Goal: Information Seeking & Learning: Learn about a topic

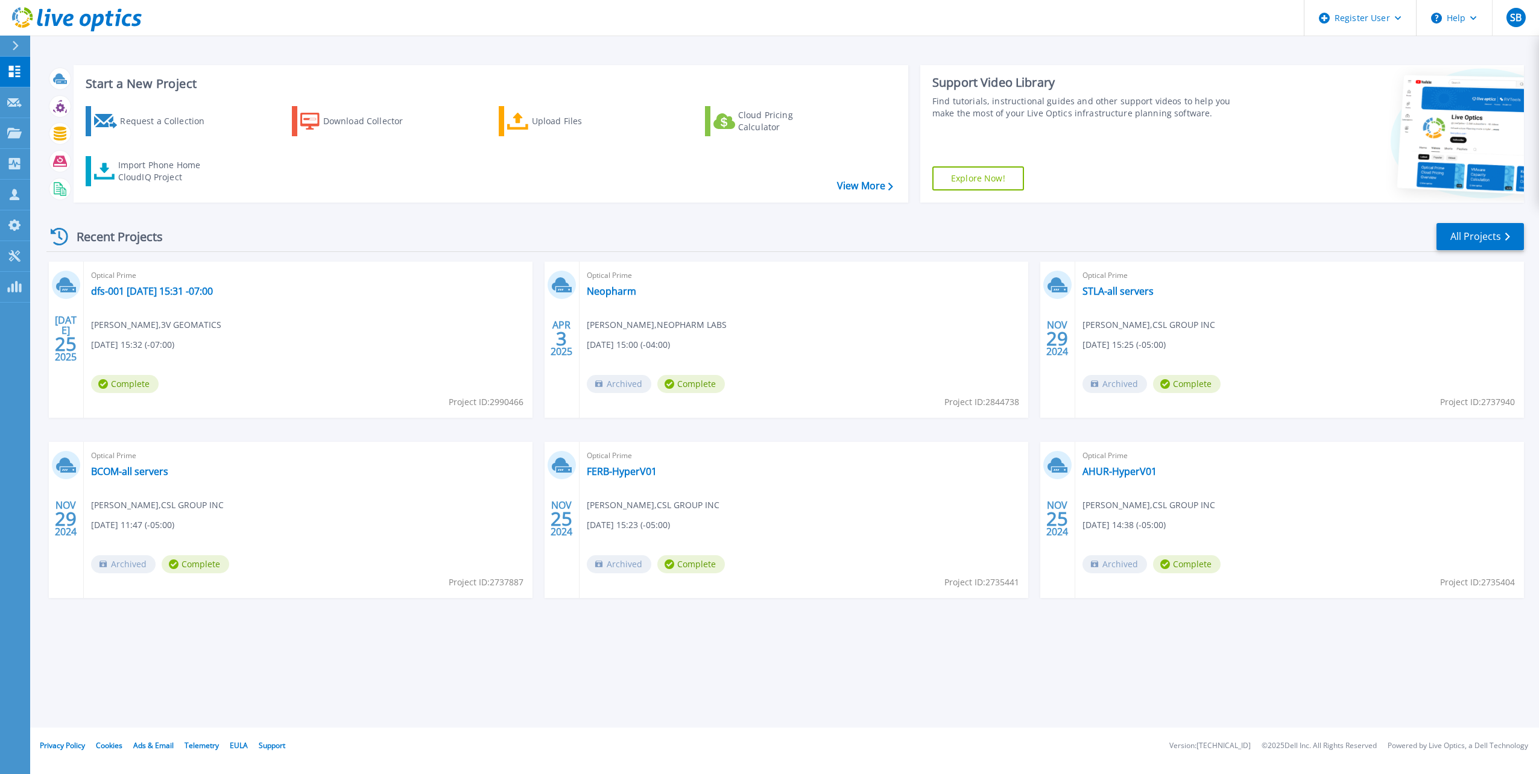
click at [10, 42] on button at bounding box center [15, 46] width 30 height 21
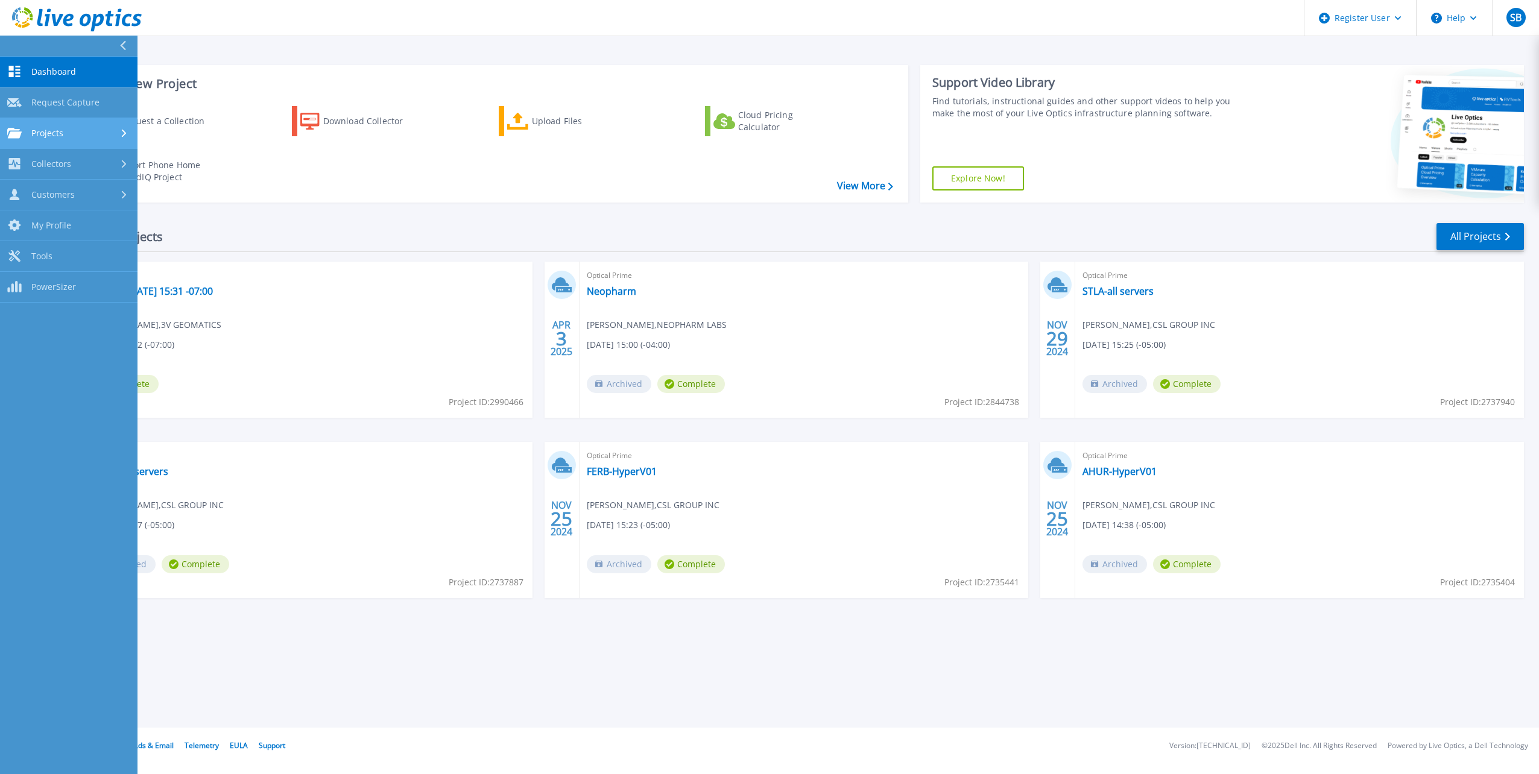
click at [45, 128] on span "Projects" at bounding box center [47, 133] width 32 height 11
click at [49, 163] on link "Search Projects" at bounding box center [68, 164] width 137 height 31
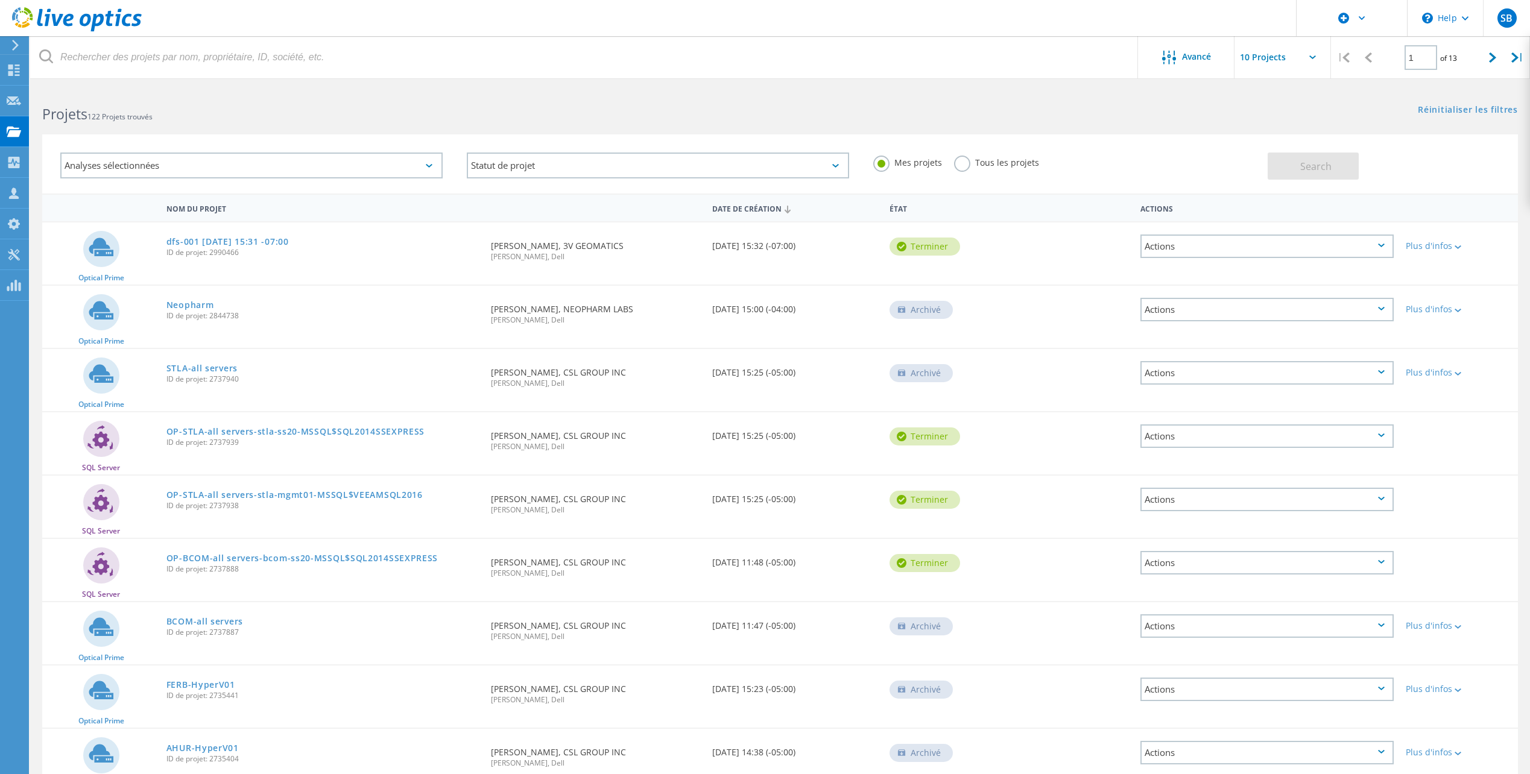
drag, startPoint x: 967, startPoint y: 160, endPoint x: 952, endPoint y: 179, distance: 24.5
click at [968, 161] on label "Tous les projets" at bounding box center [996, 161] width 85 height 11
click at [0, 0] on input "Tous les projets" at bounding box center [0, 0] width 0 height 0
click at [519, 165] on div "Statut de projet" at bounding box center [658, 166] width 382 height 26
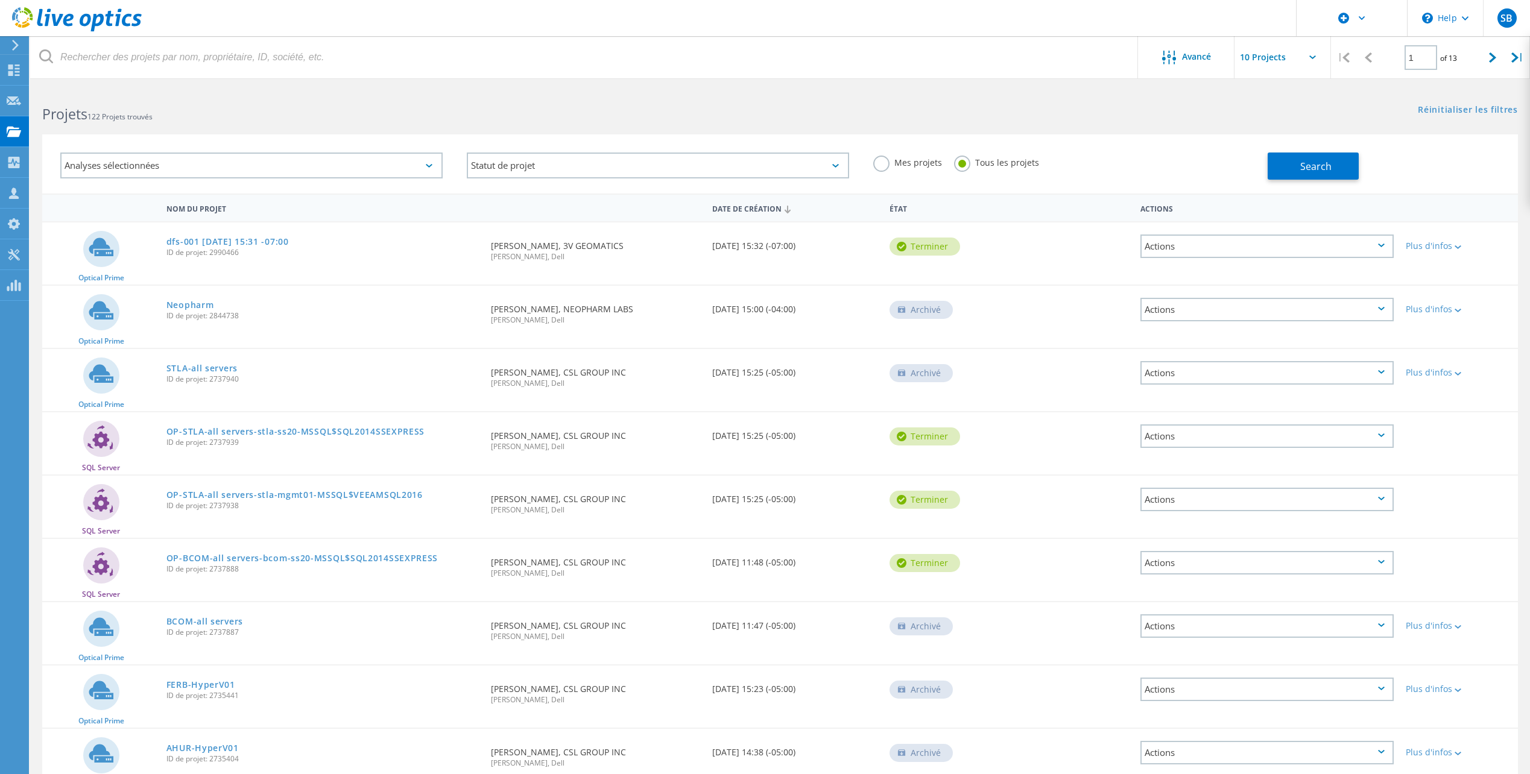
click at [340, 166] on div "Analyses sélectionnées" at bounding box center [251, 166] width 382 height 26
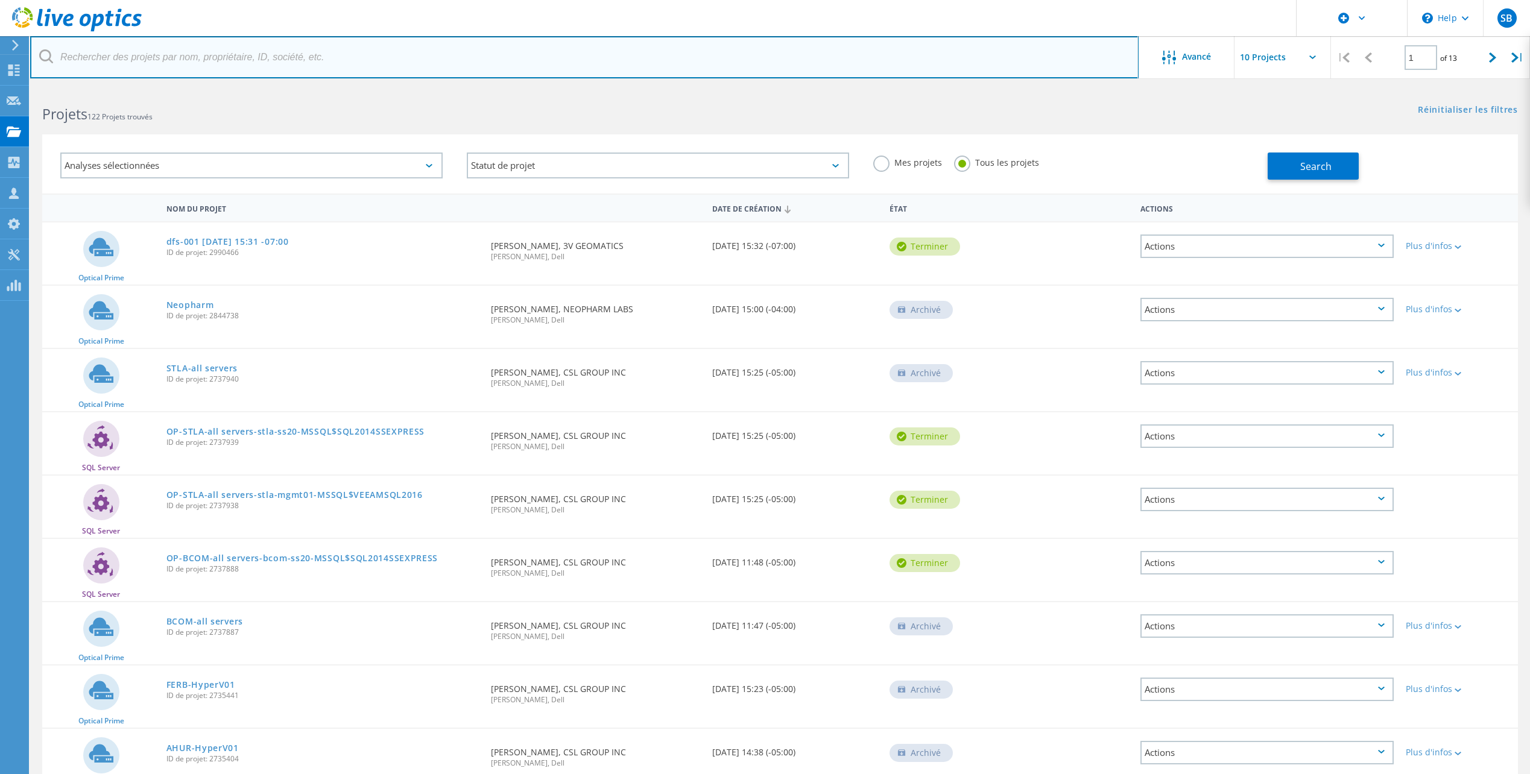
click at [185, 57] on input "text" at bounding box center [584, 57] width 1108 height 42
type input "3048279"
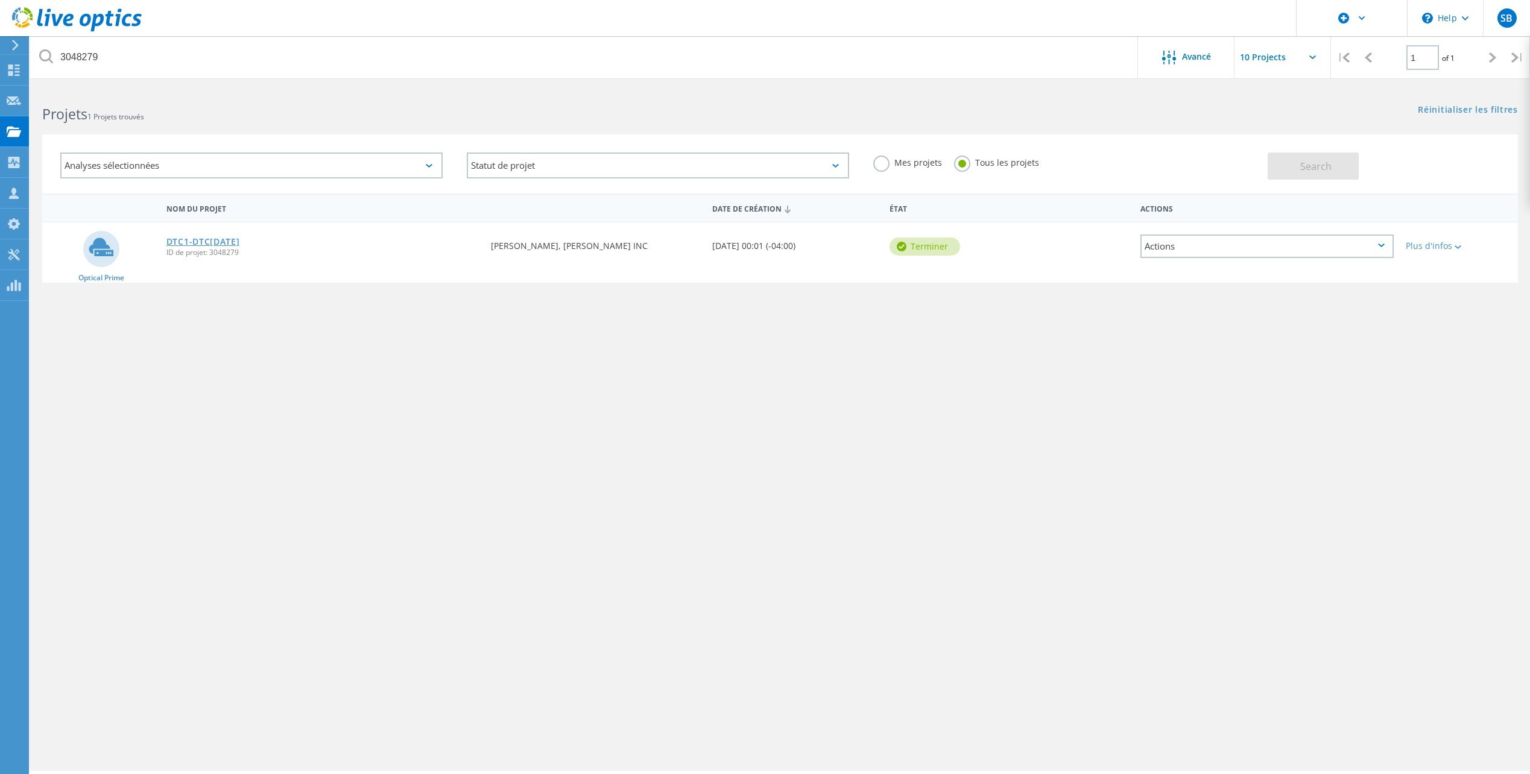
click at [228, 241] on link "DTC1-DTC[DATE]" at bounding box center [203, 242] width 74 height 8
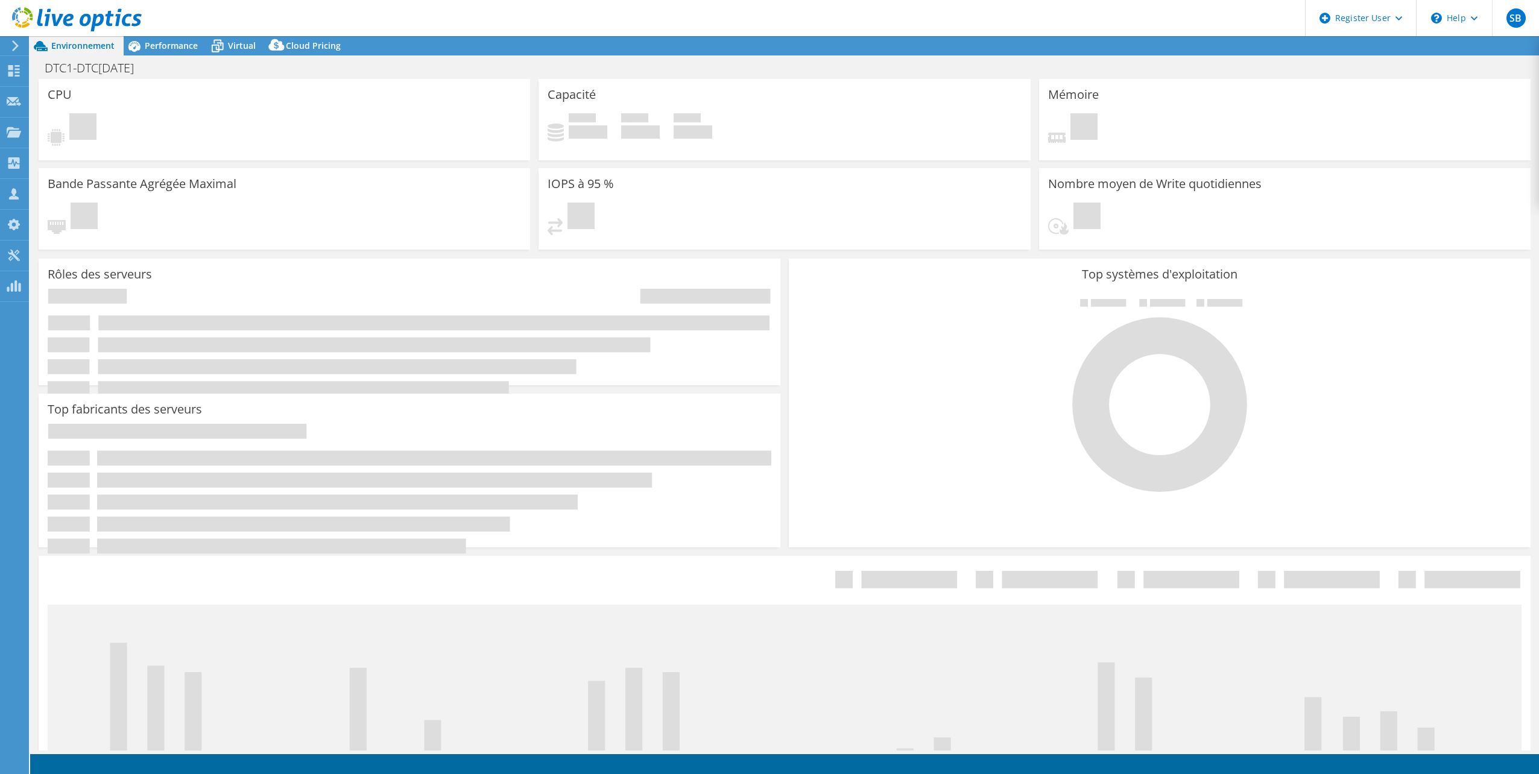
select select "USEast"
select select "CAD"
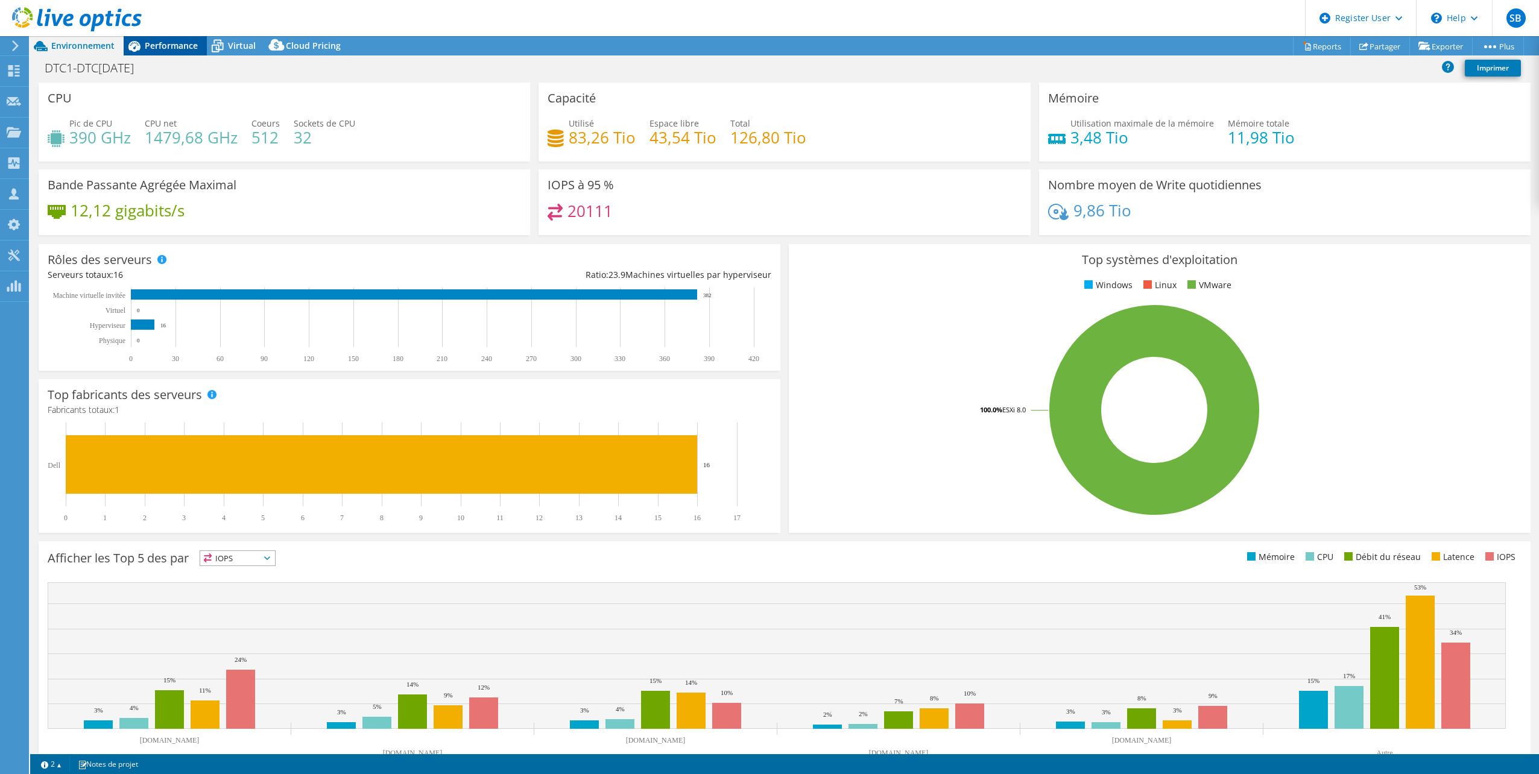
click at [190, 42] on span "Performance" at bounding box center [171, 45] width 53 height 11
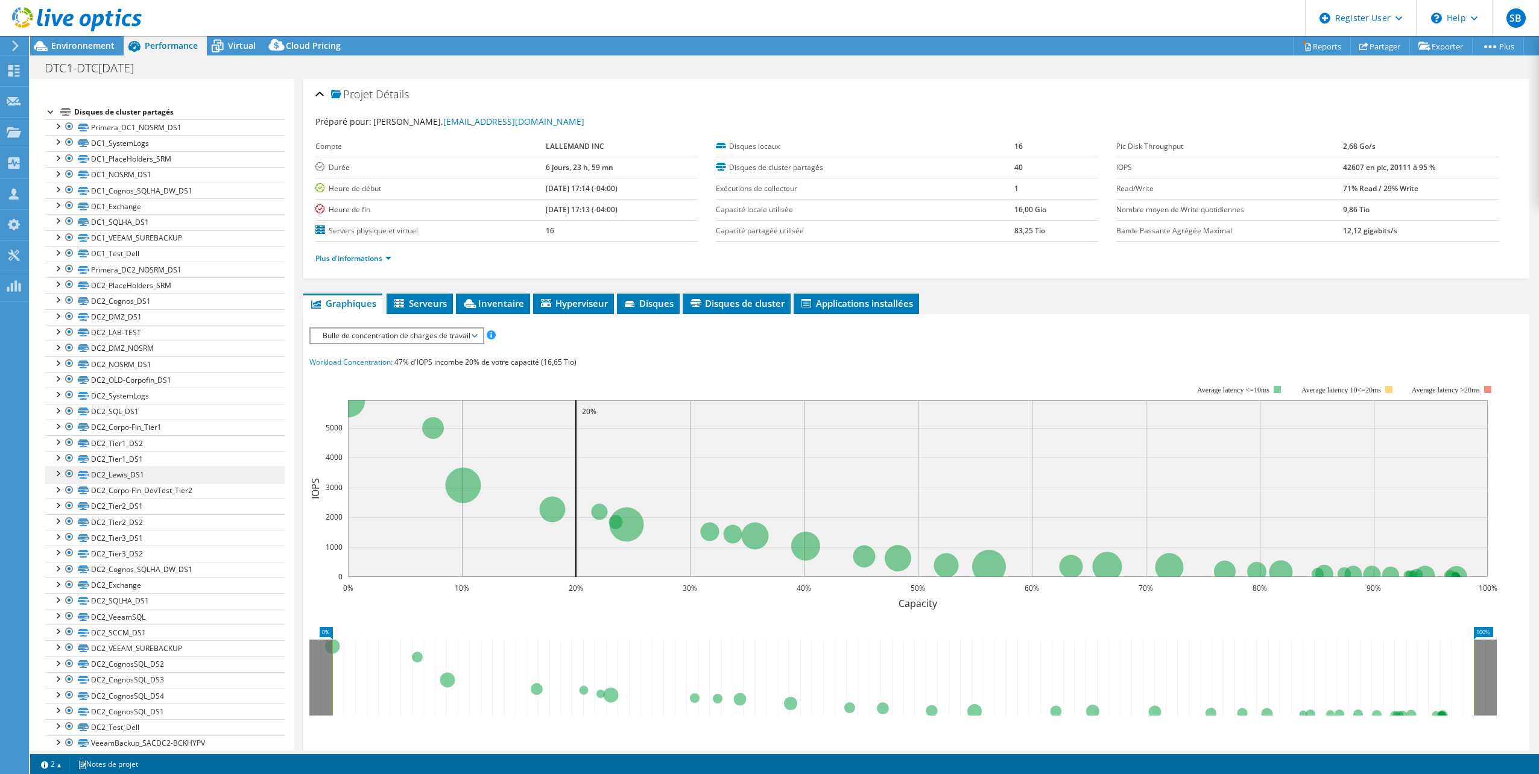
scroll to position [119, 0]
click at [501, 301] on span "Inventaire" at bounding box center [493, 303] width 62 height 12
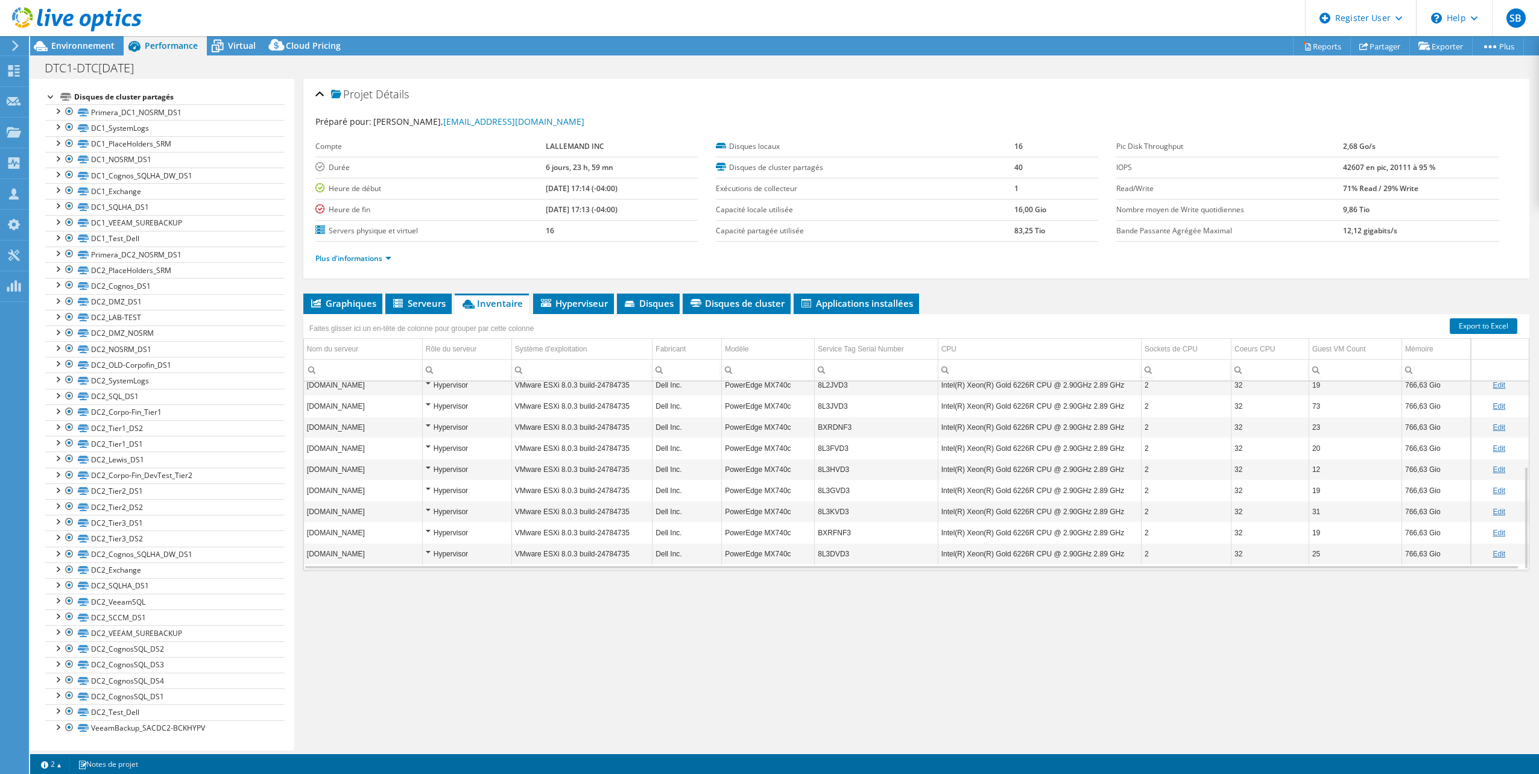
scroll to position [0, 0]
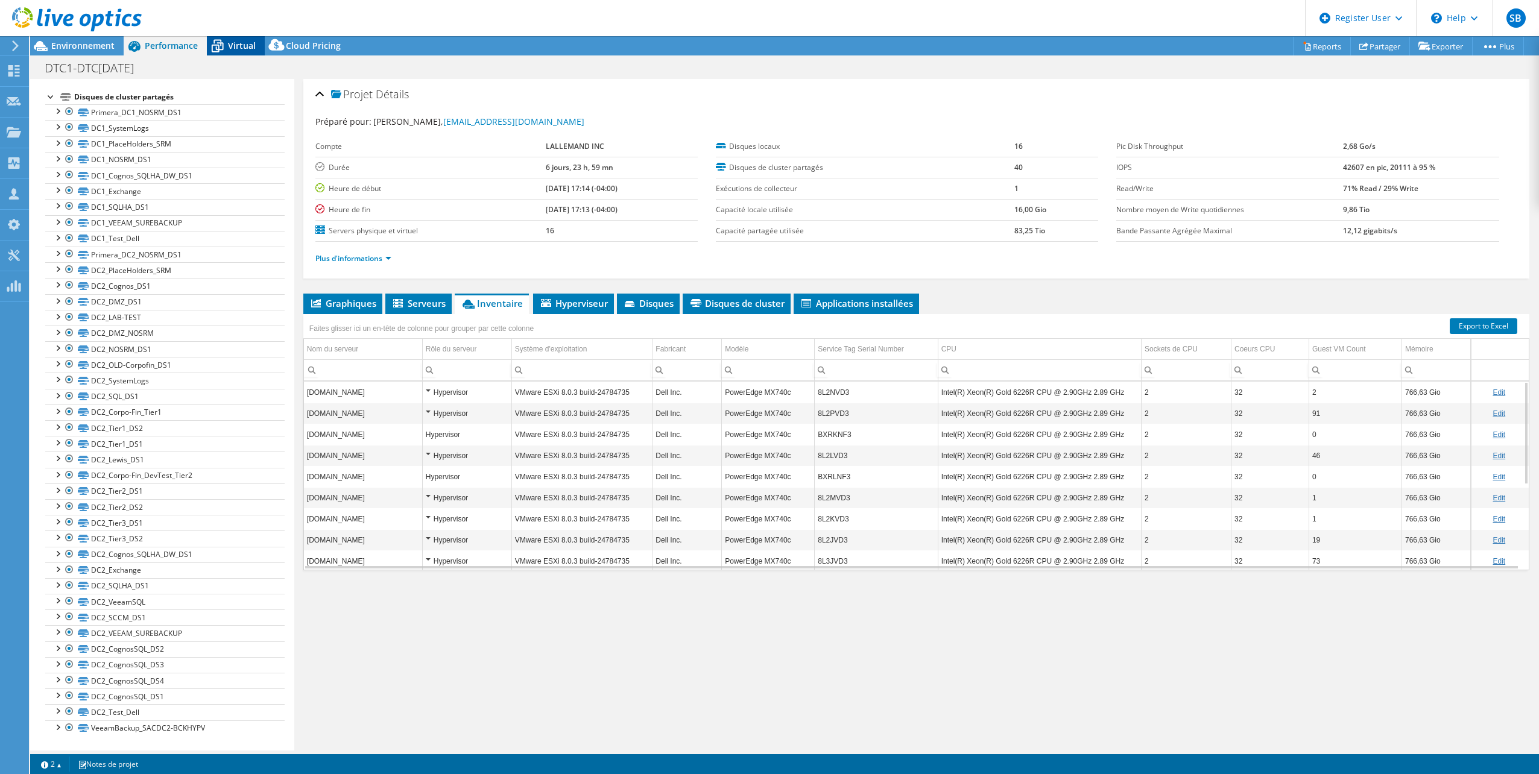
click at [227, 41] on icon at bounding box center [217, 46] width 21 height 21
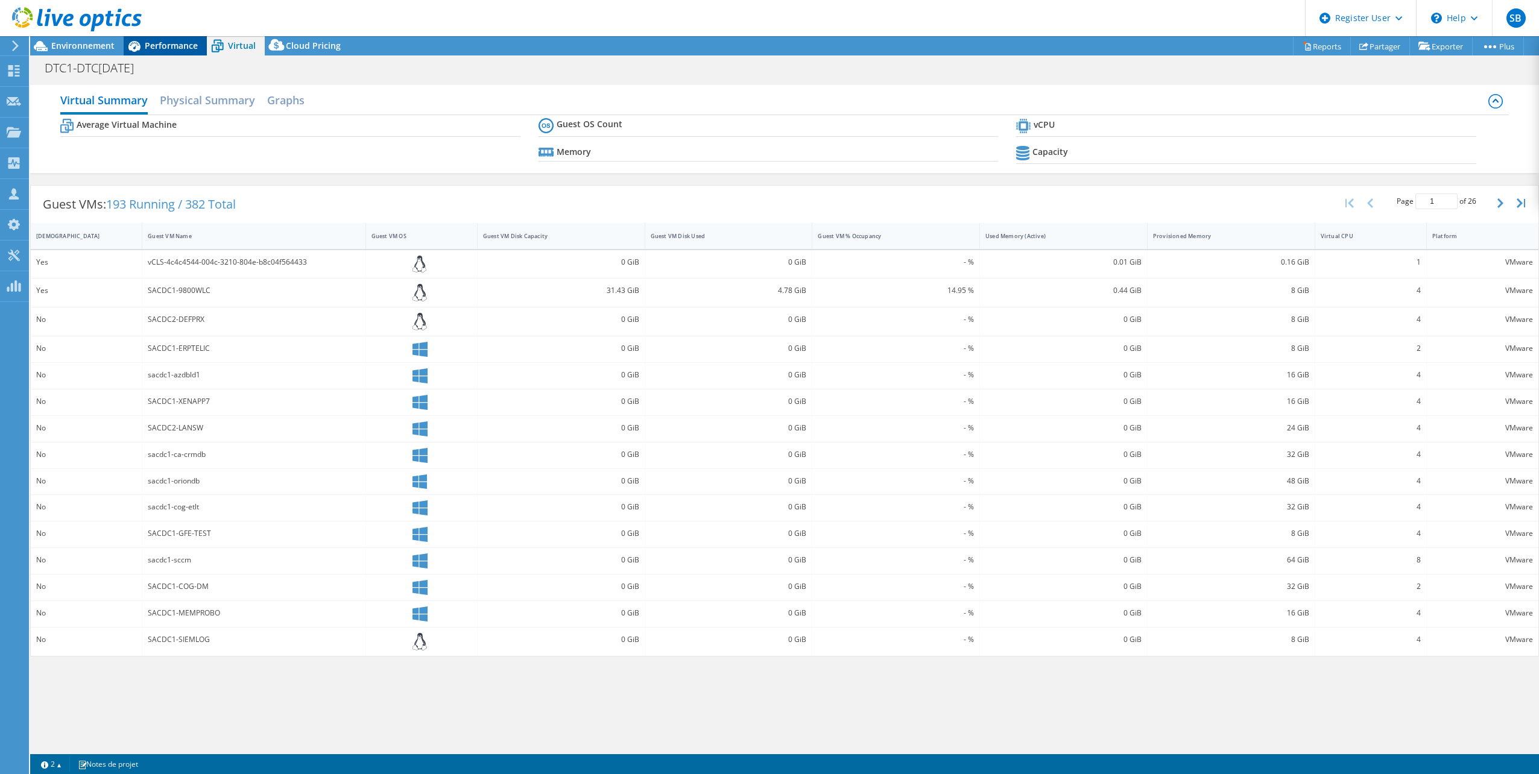
click at [181, 45] on span "Performance" at bounding box center [171, 45] width 53 height 11
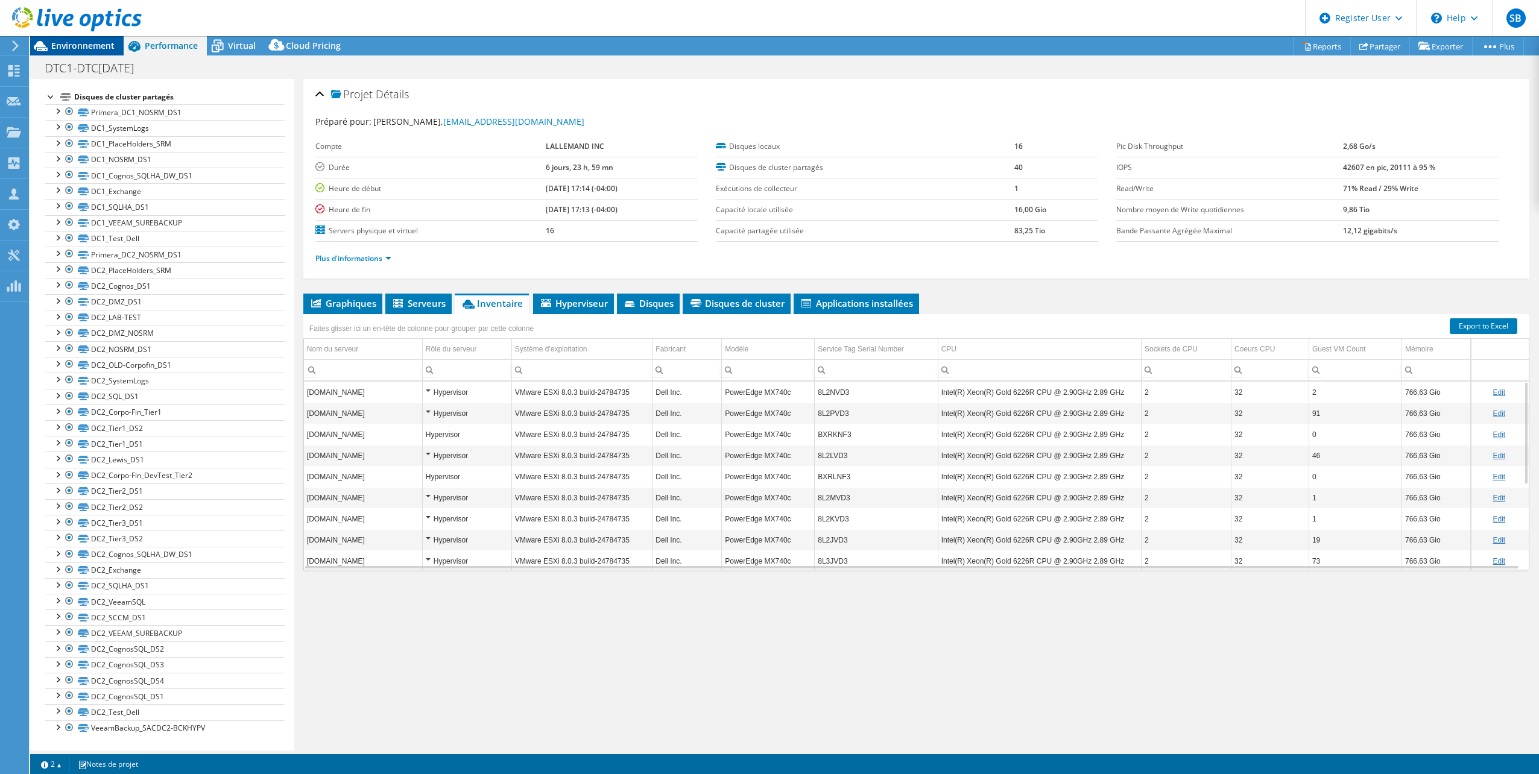
click at [85, 44] on span "Environnement" at bounding box center [82, 45] width 63 height 11
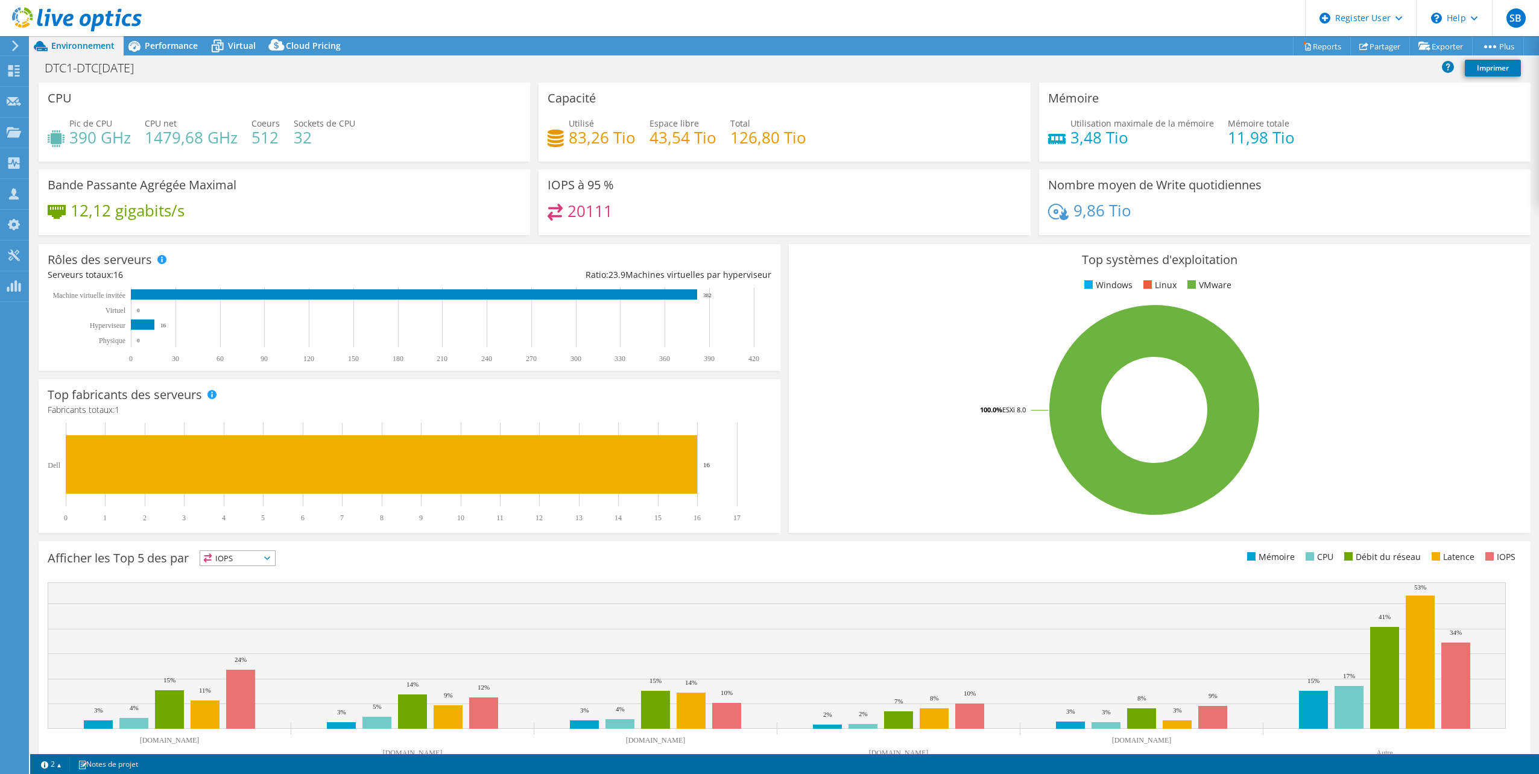
scroll to position [31, 0]
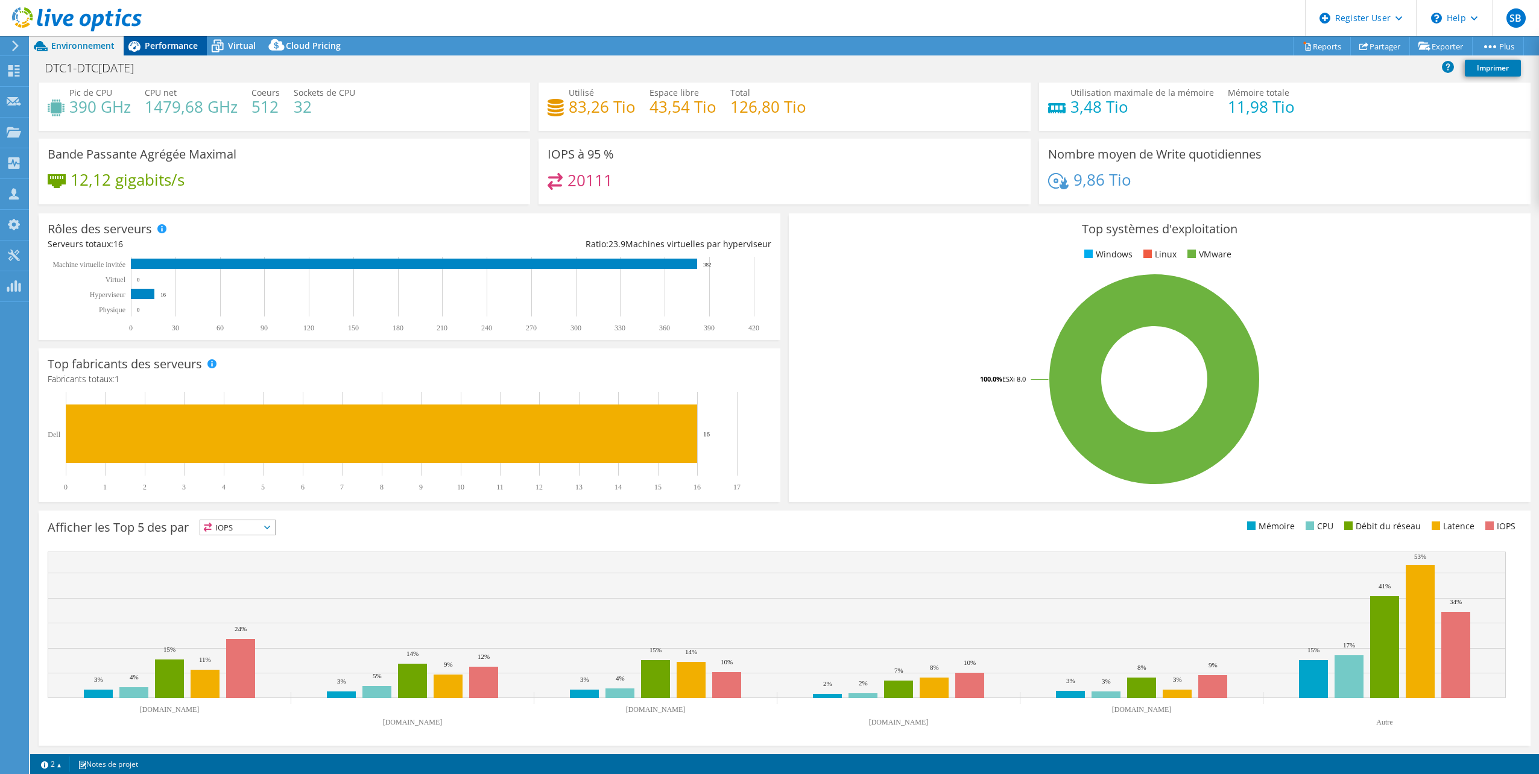
click at [159, 51] on div "Performance" at bounding box center [165, 45] width 83 height 19
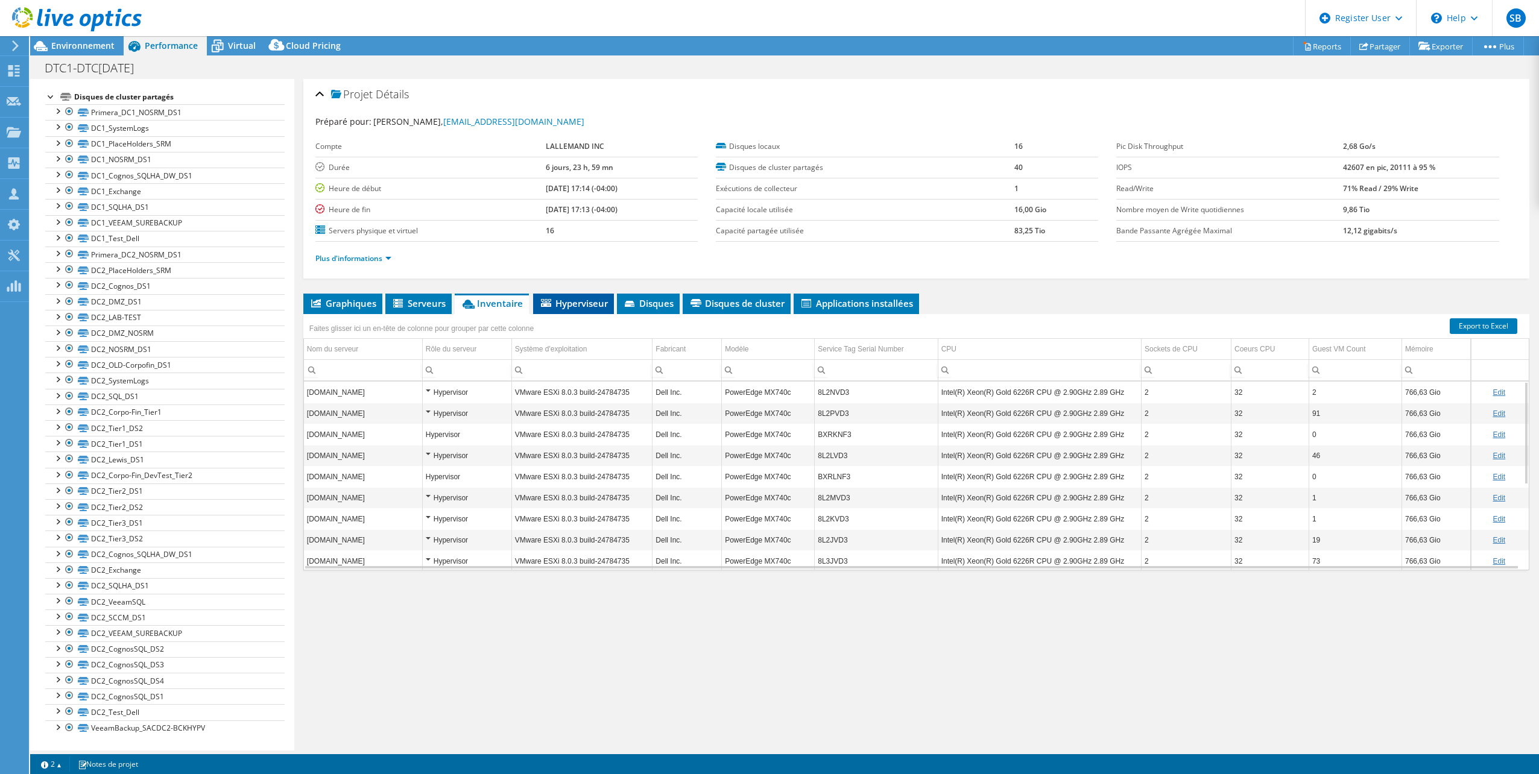
click at [573, 294] on li "Hyperviseur" at bounding box center [573, 304] width 81 height 21
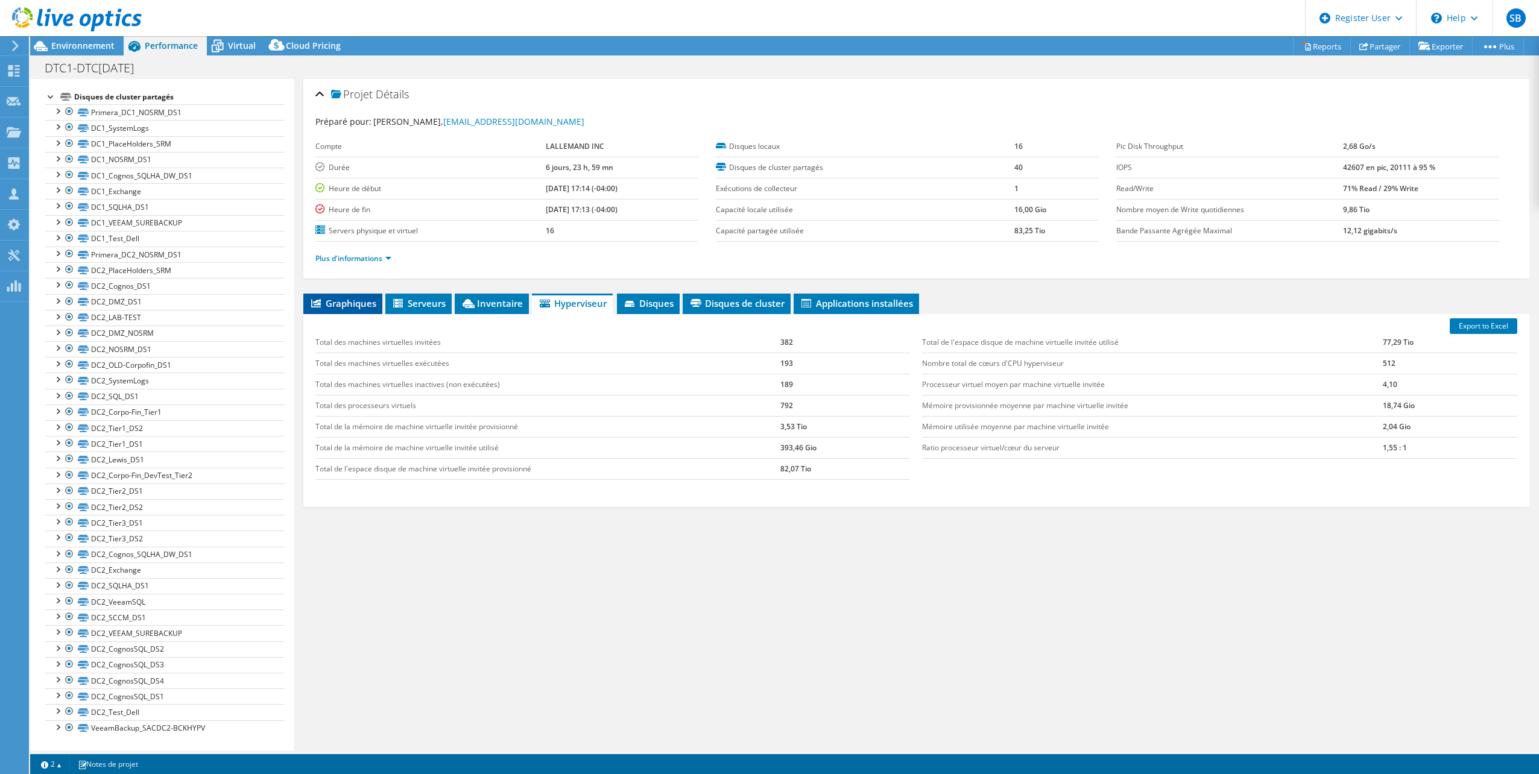
click at [340, 301] on span "Graphiques" at bounding box center [342, 303] width 67 height 12
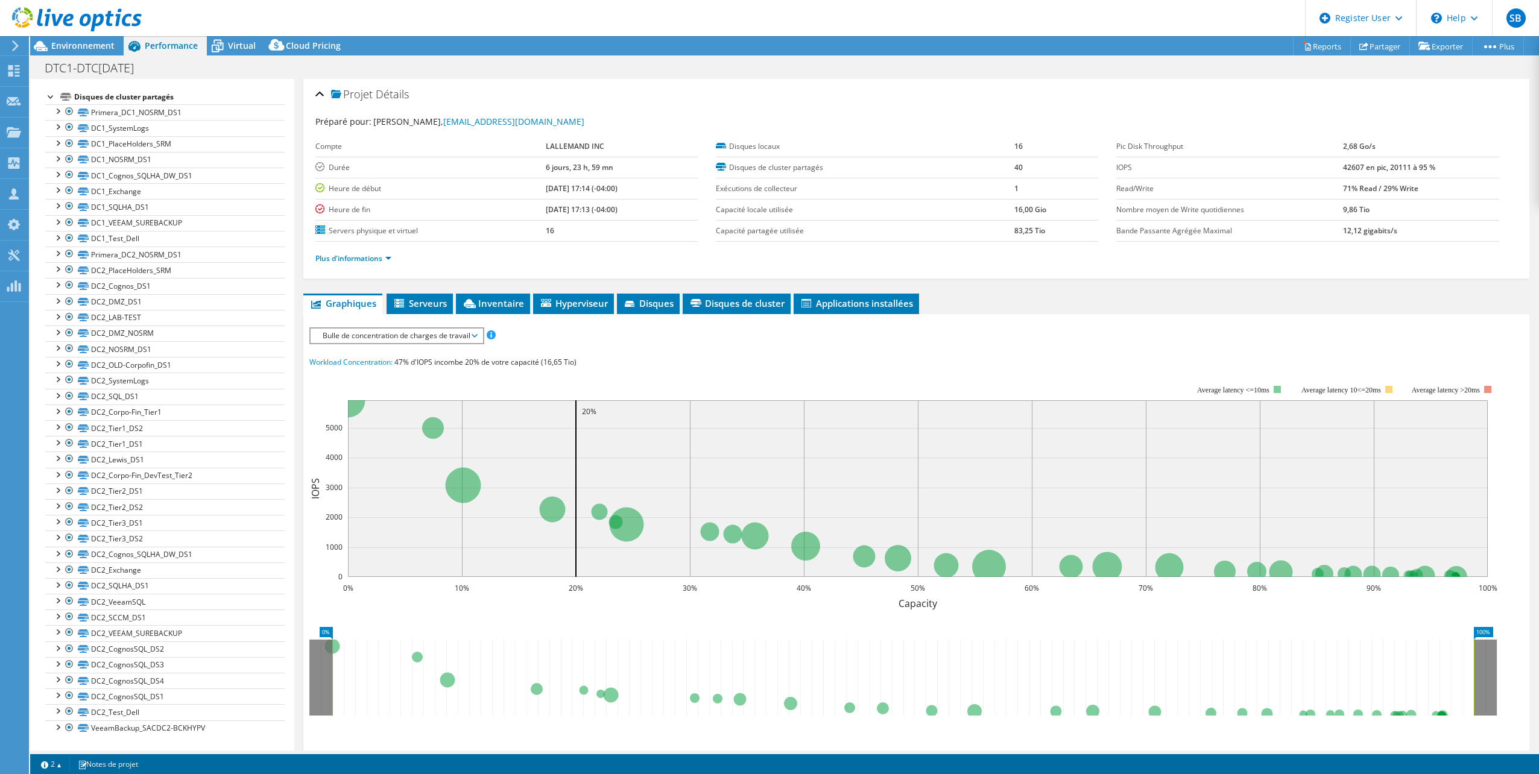
click at [444, 335] on span "Bulle de concentration de charges de travail" at bounding box center [397, 336] width 160 height 14
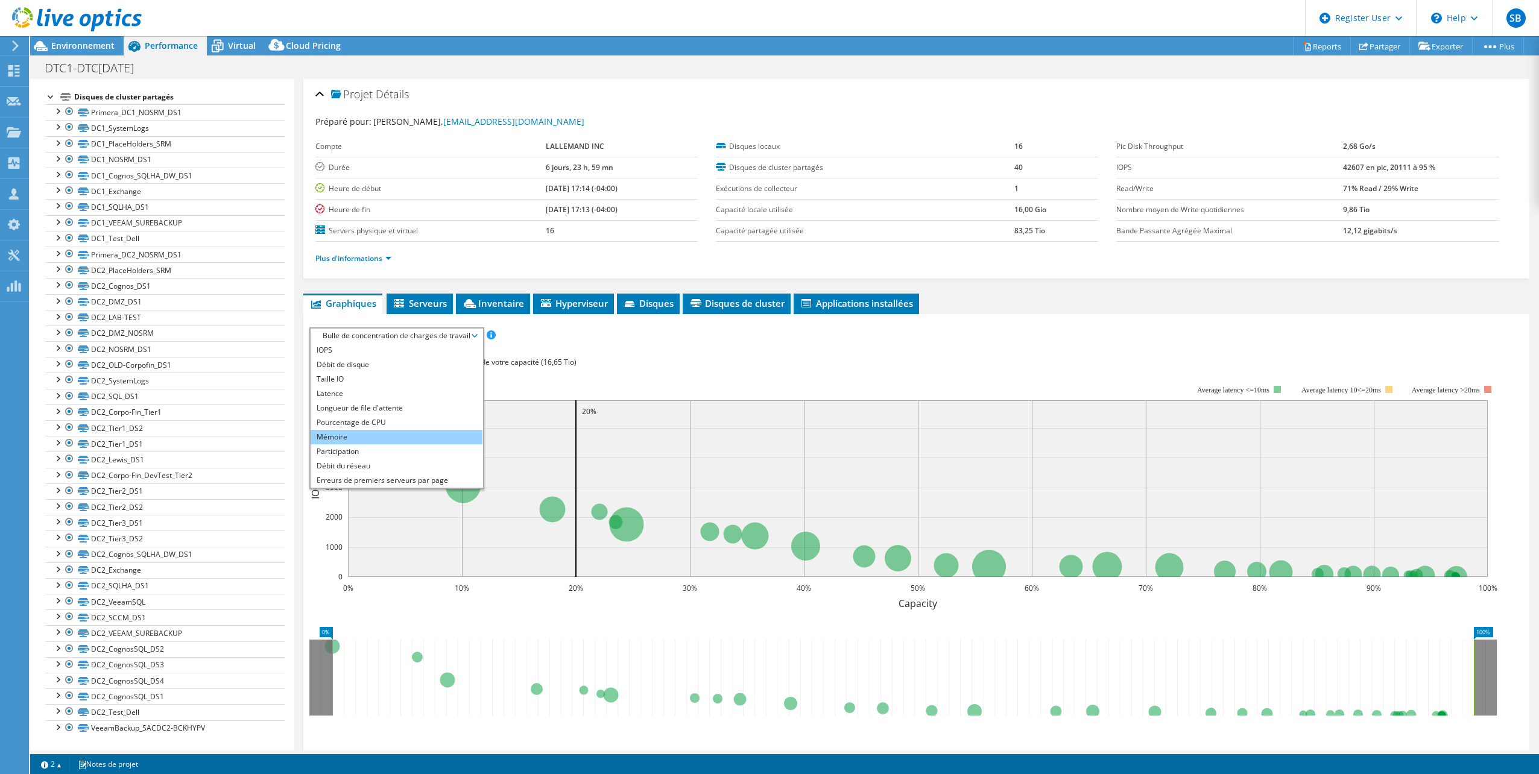
click at [350, 438] on li "Mémoire" at bounding box center [397, 437] width 172 height 14
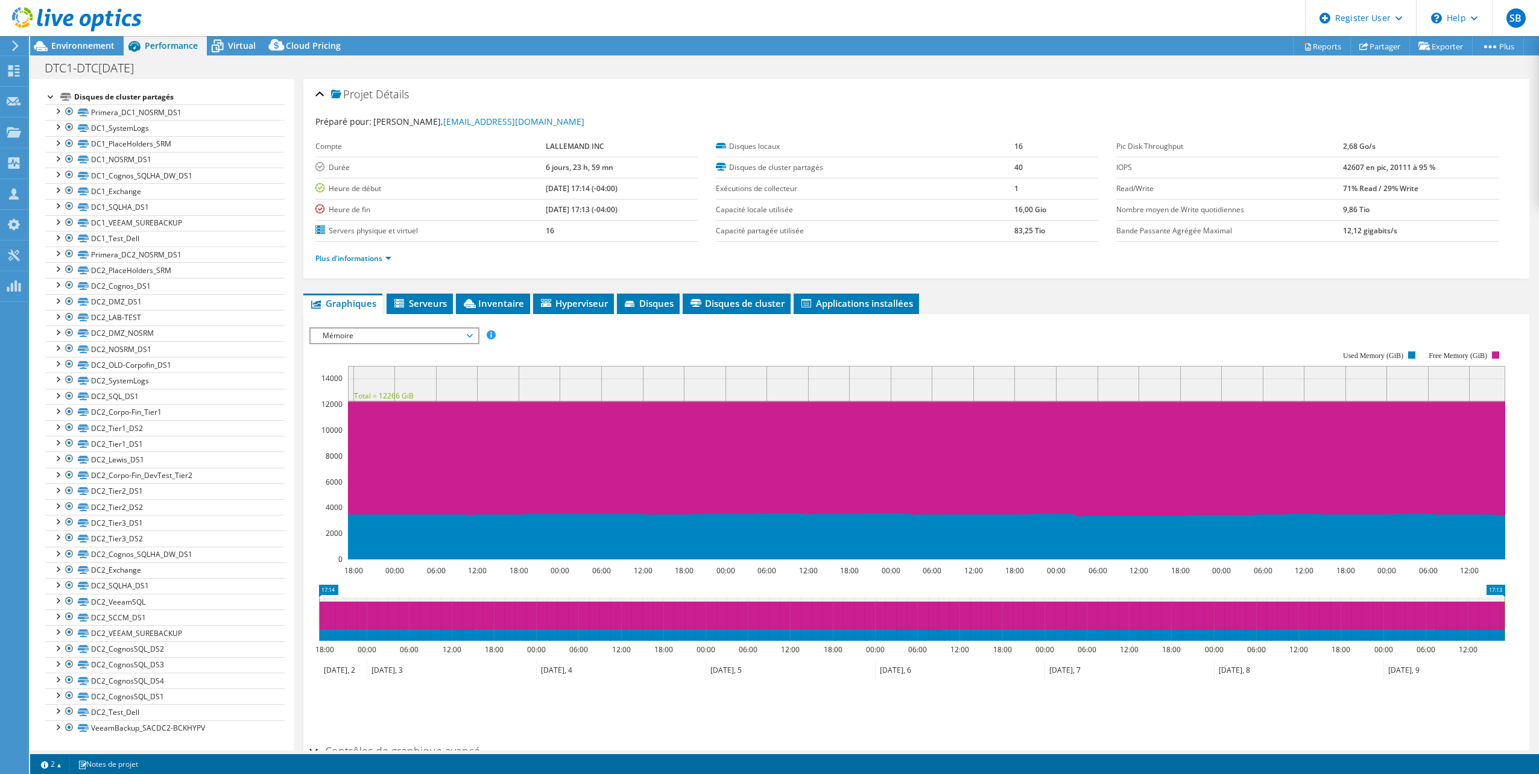
click at [390, 335] on span "Mémoire" at bounding box center [394, 336] width 155 height 14
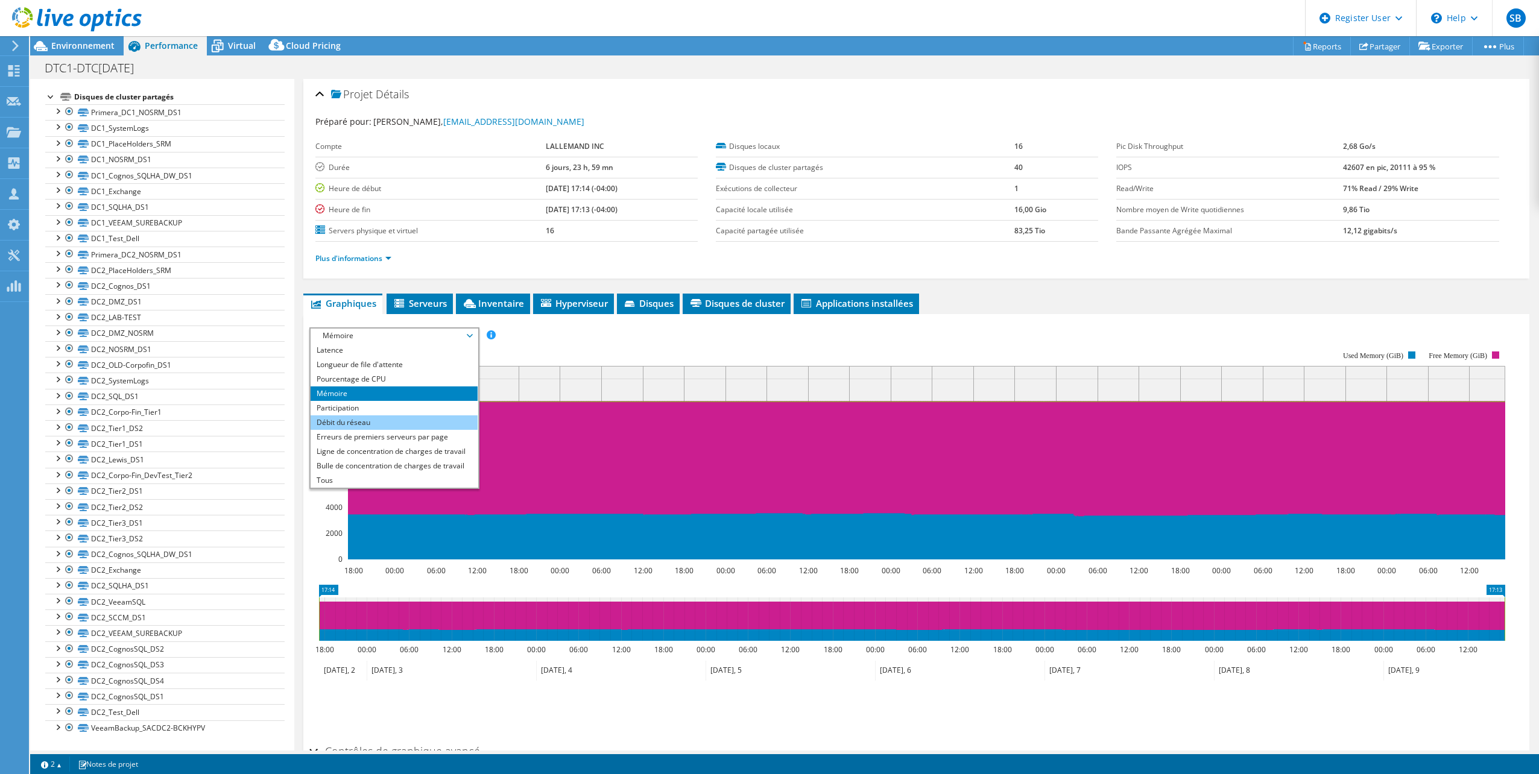
scroll to position [60, 0]
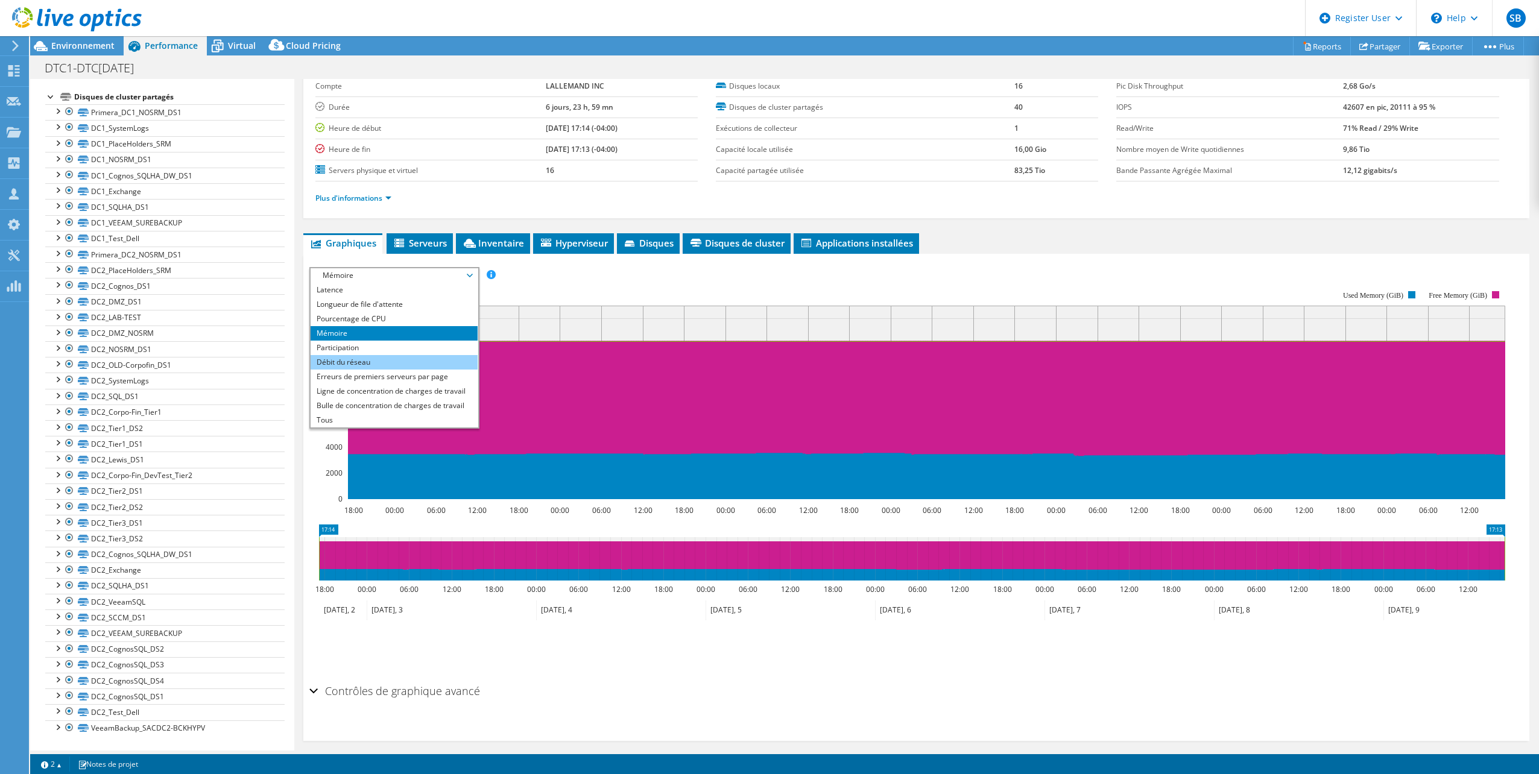
click at [370, 361] on li "Débit du réseau" at bounding box center [394, 362] width 167 height 14
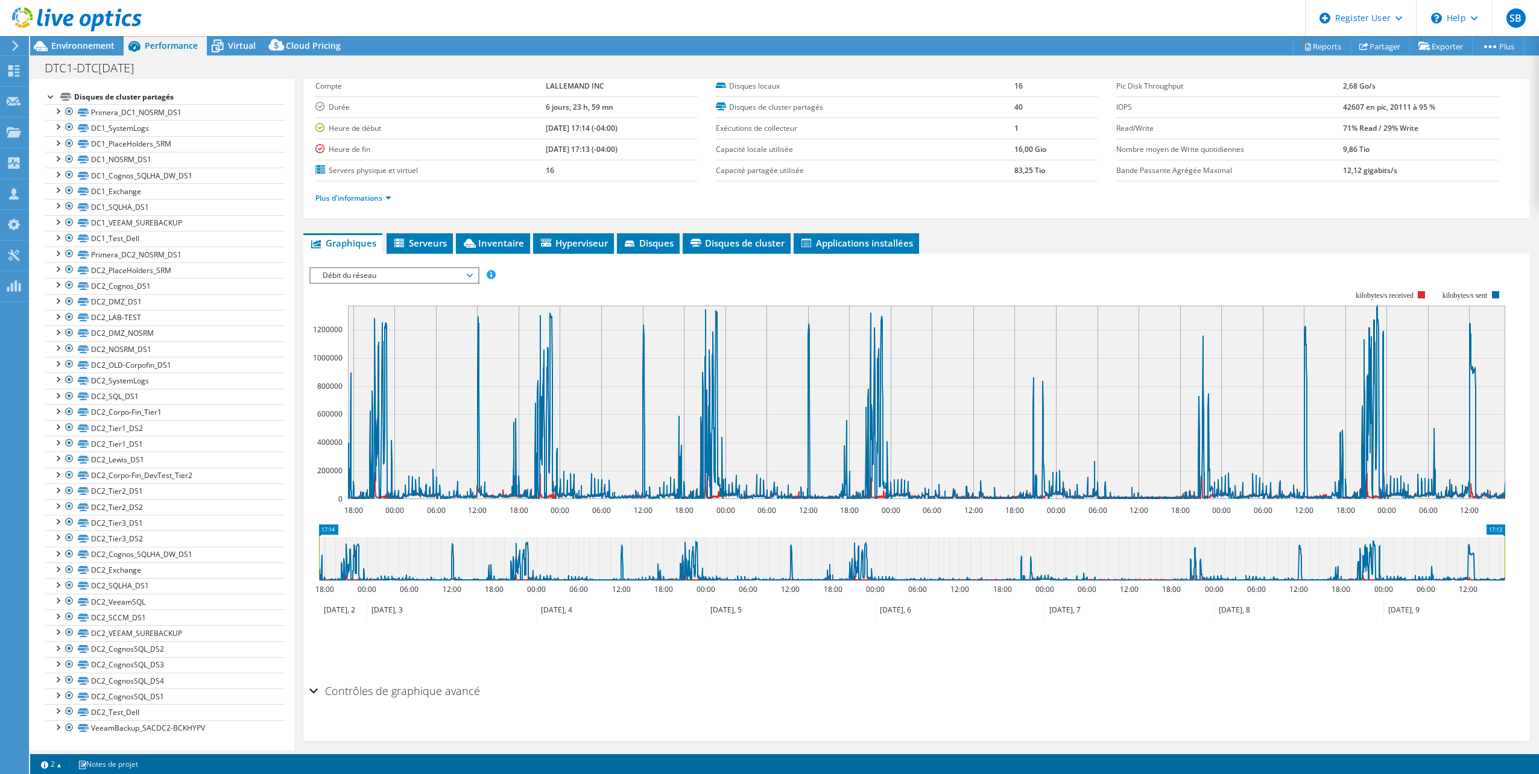
click at [367, 272] on span "Débit du réseau" at bounding box center [394, 275] width 155 height 14
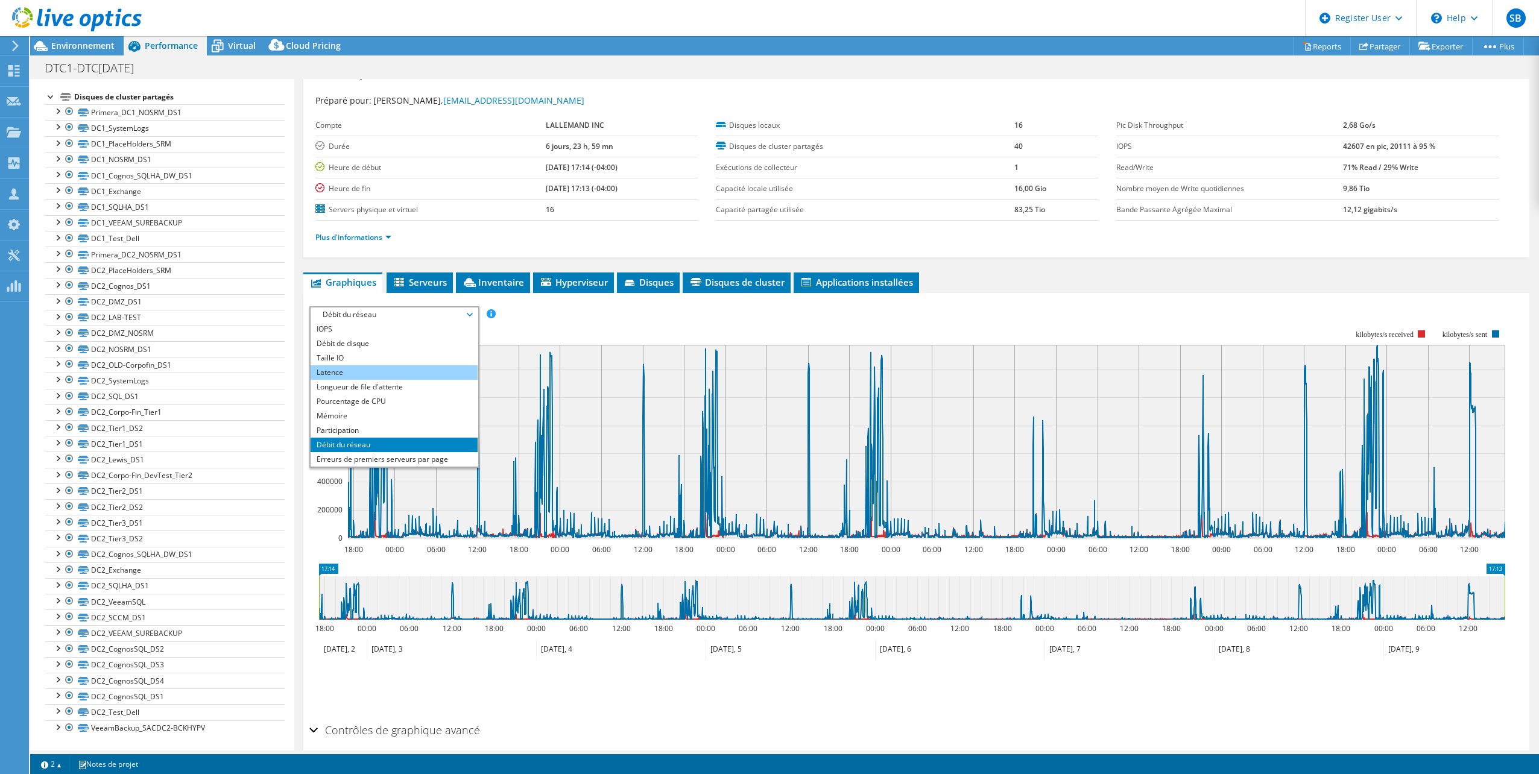
scroll to position [0, 0]
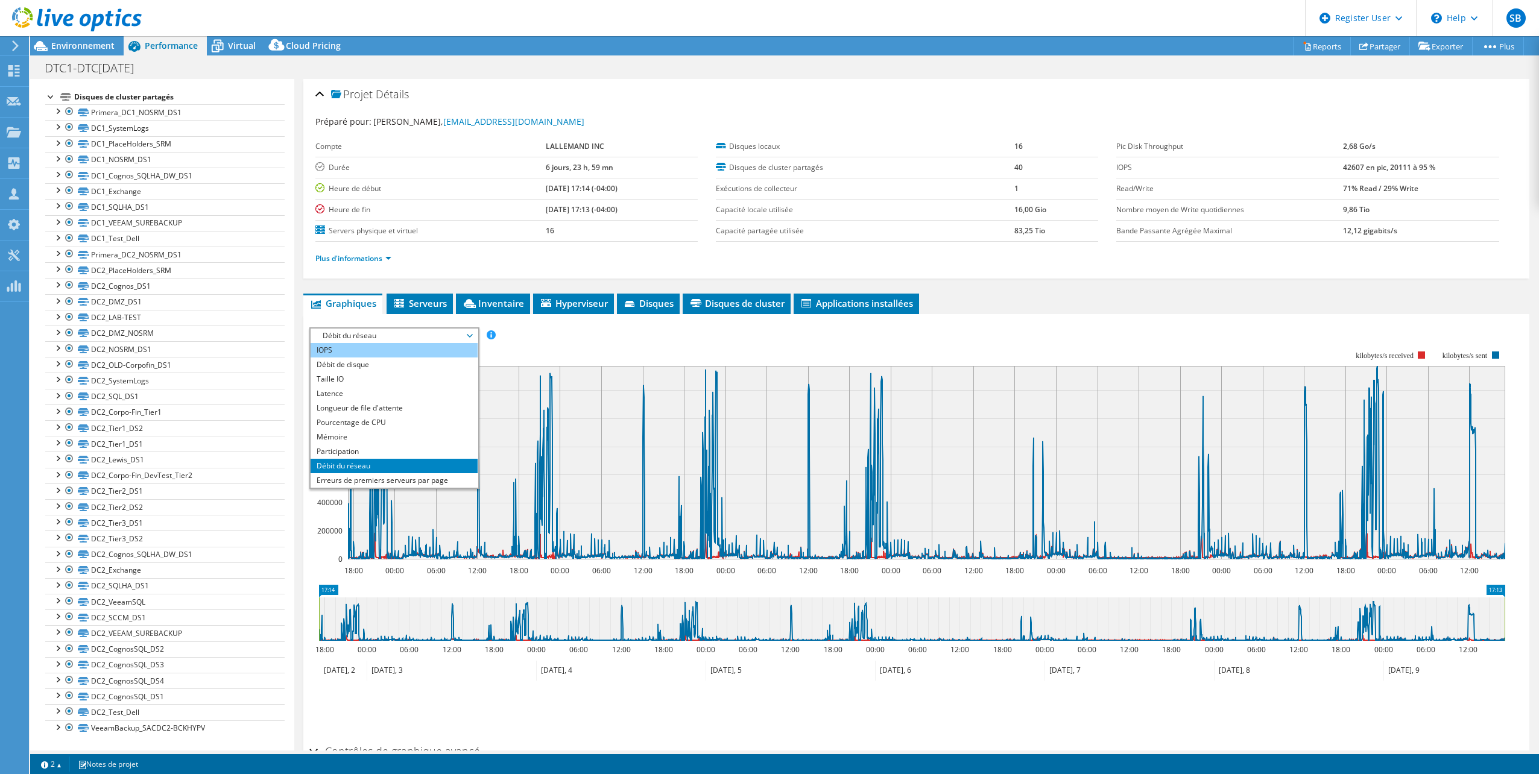
click at [340, 351] on li "IOPS" at bounding box center [394, 350] width 167 height 14
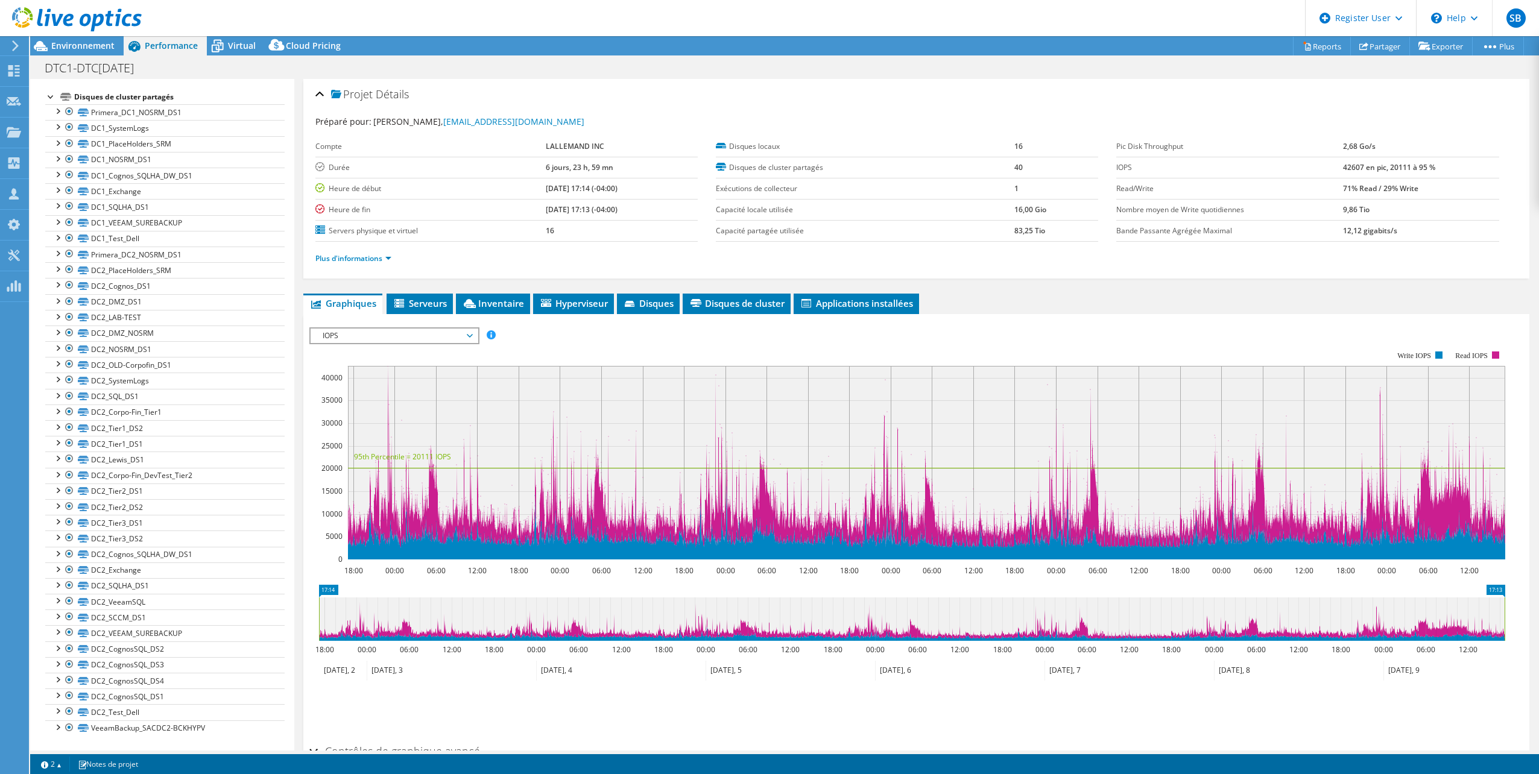
click at [358, 334] on span "IOPS" at bounding box center [394, 336] width 155 height 14
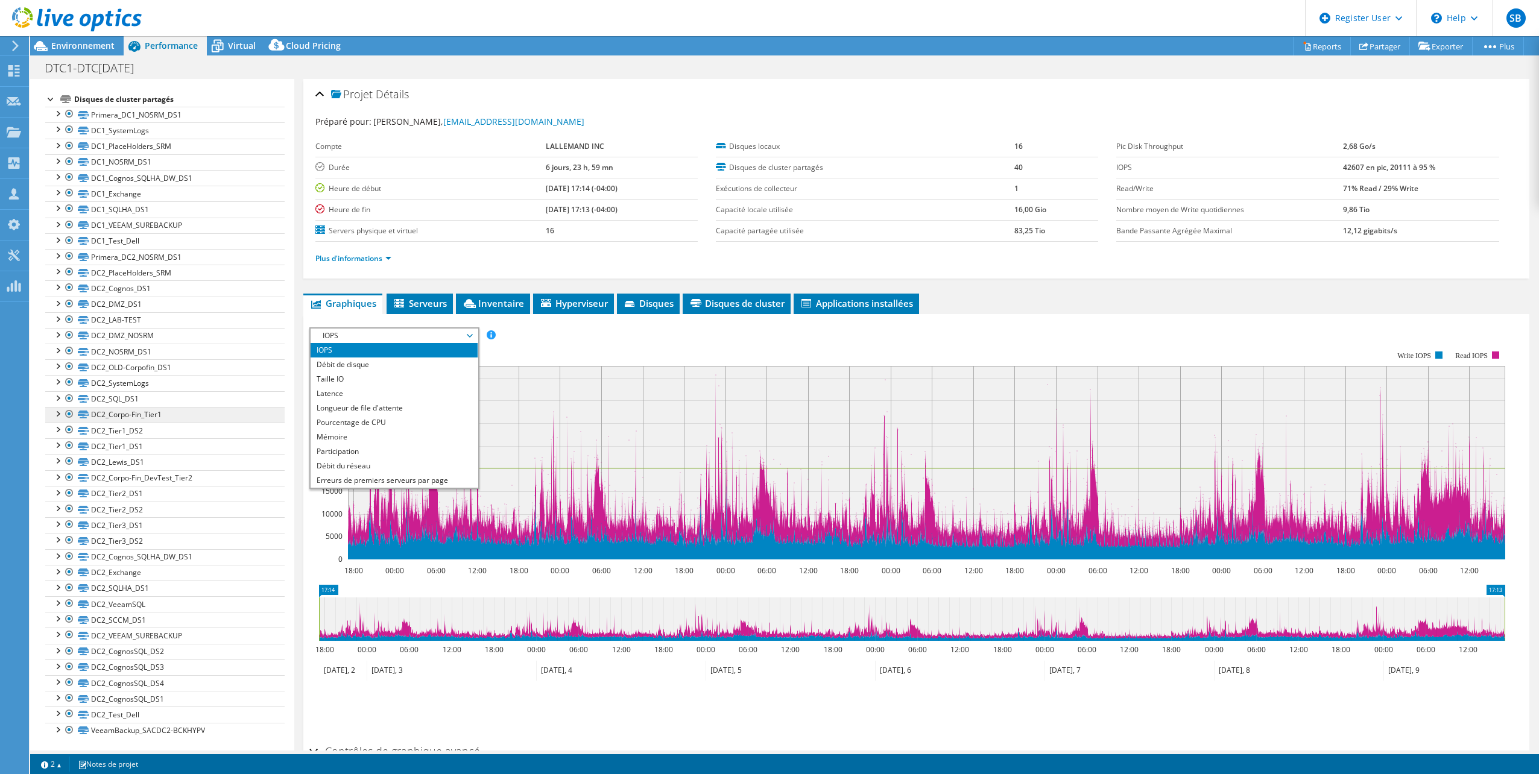
scroll to position [119, 0]
click at [355, 420] on li "Pourcentage de CPU" at bounding box center [394, 422] width 167 height 14
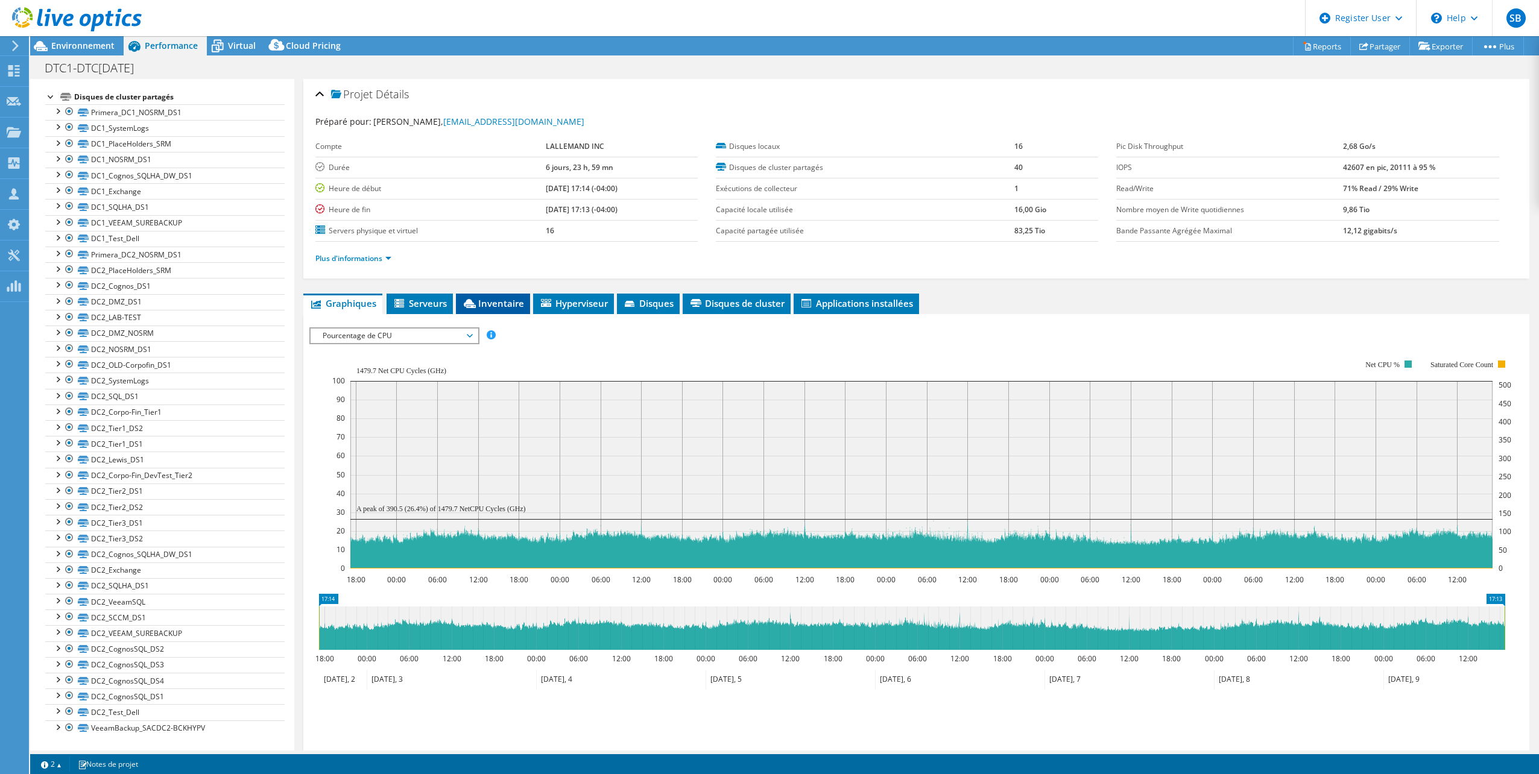
click at [484, 306] on span "Inventaire" at bounding box center [493, 303] width 62 height 12
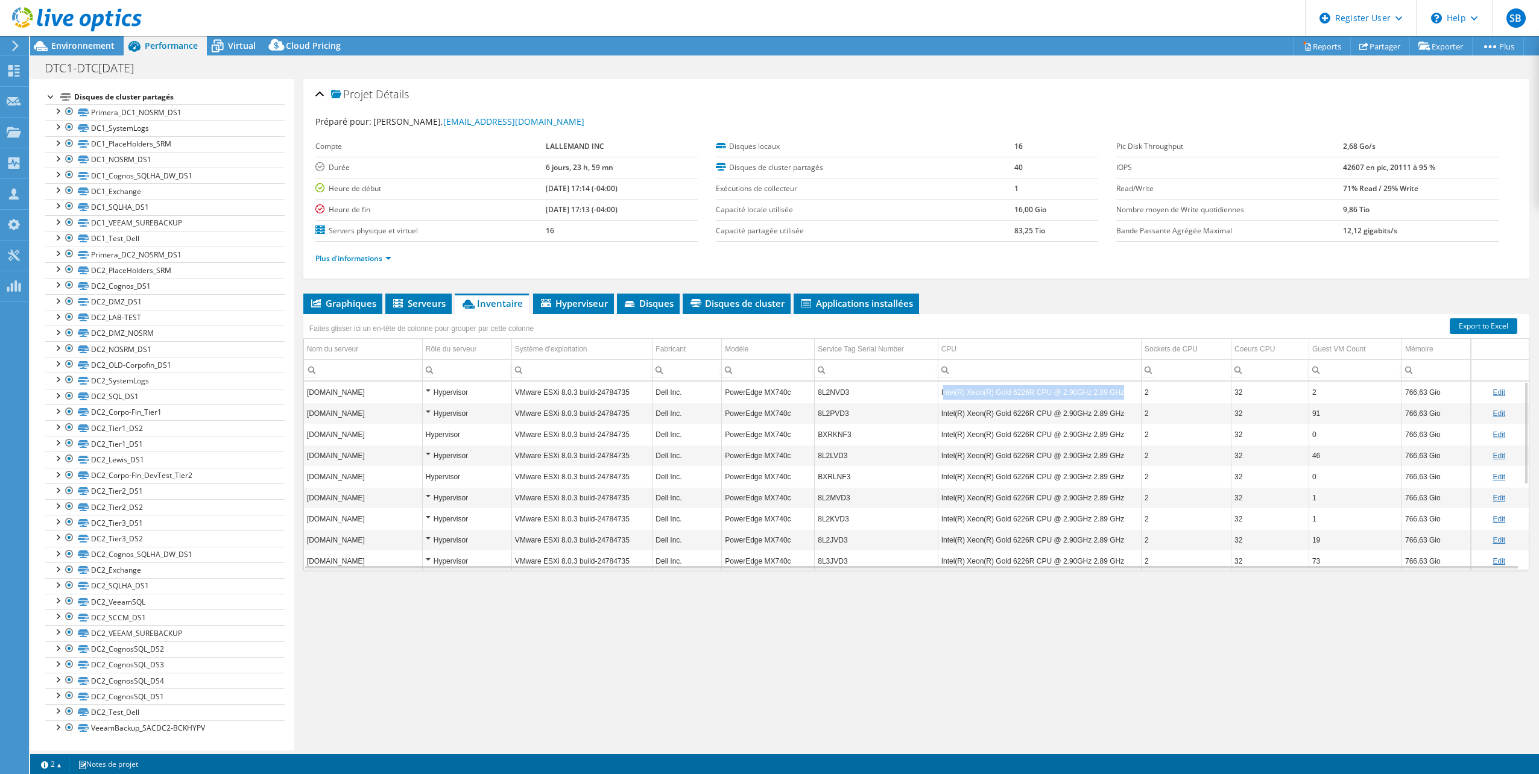
drag, startPoint x: 938, startPoint y: 394, endPoint x: 1121, endPoint y: 396, distance: 182.7
click at [1121, 396] on td "Intel(R) Xeon(R) Gold 6226R CPU @ 2.90GHz 2.89 GHz" at bounding box center [1039, 392] width 203 height 21
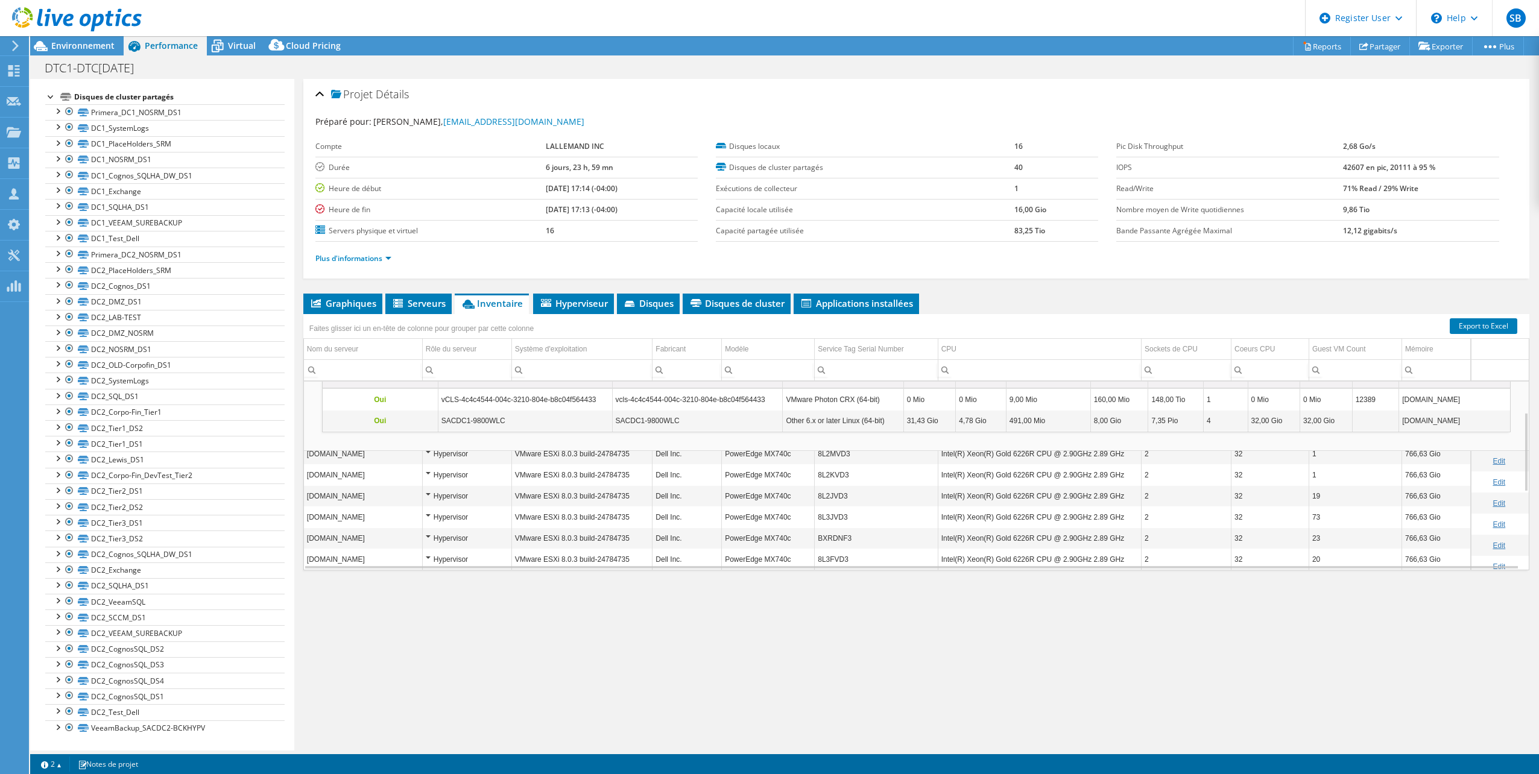
scroll to position [72, 0]
drag, startPoint x: 958, startPoint y: 463, endPoint x: 1140, endPoint y: 464, distance: 182.7
click at [1140, 464] on tr "[DOMAIN_NAME] Hypervisor VMware ESXi 8.0.3 build-24784735 Dell Inc. PowerEdge M…" at bounding box center [916, 462] width 1225 height 21
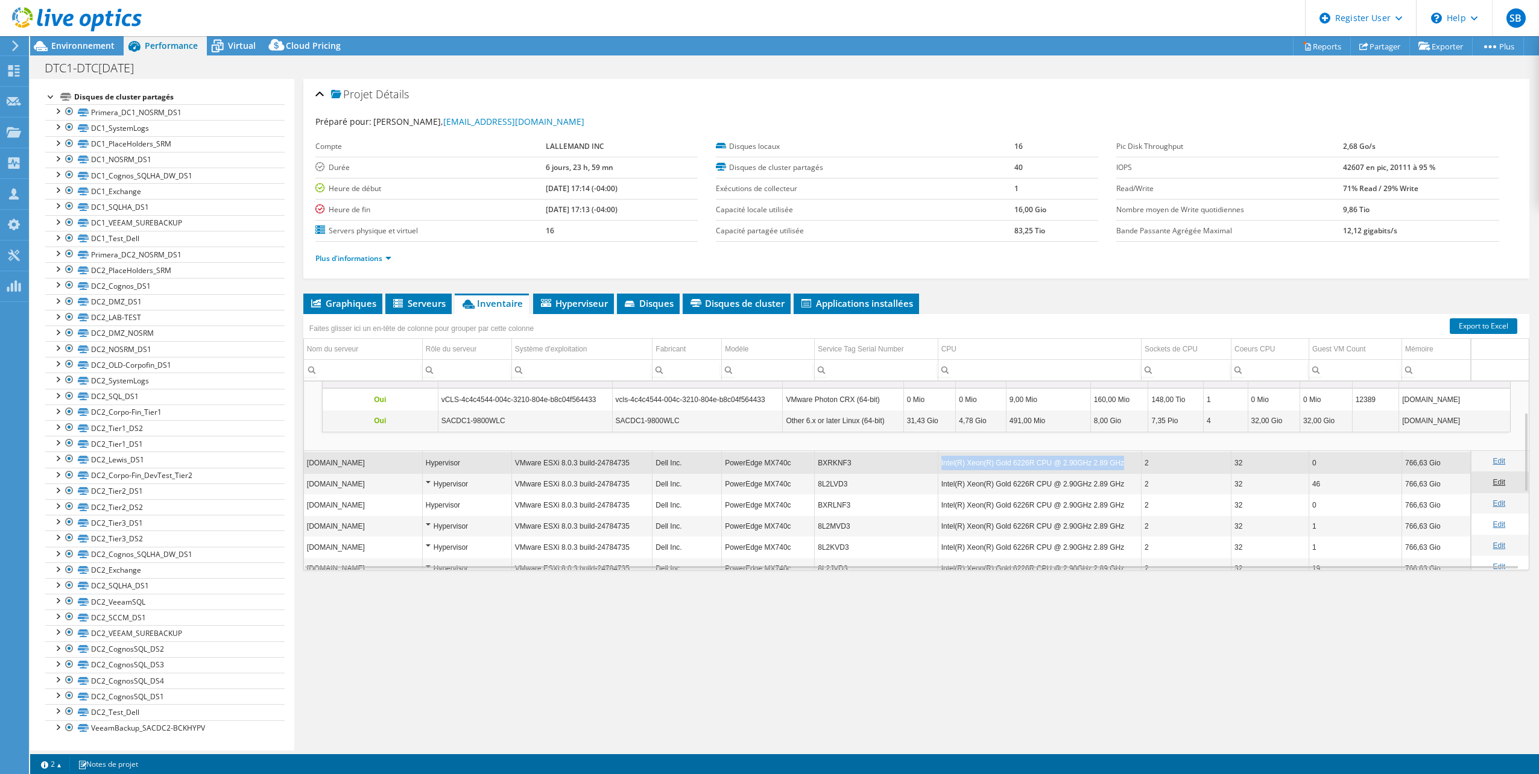
copy td "Intel(R) Xeon(R) Gold 6226R CPU @ 2.90GHz 2.89 GHz"
click at [93, 41] on span "Environnement" at bounding box center [82, 45] width 63 height 11
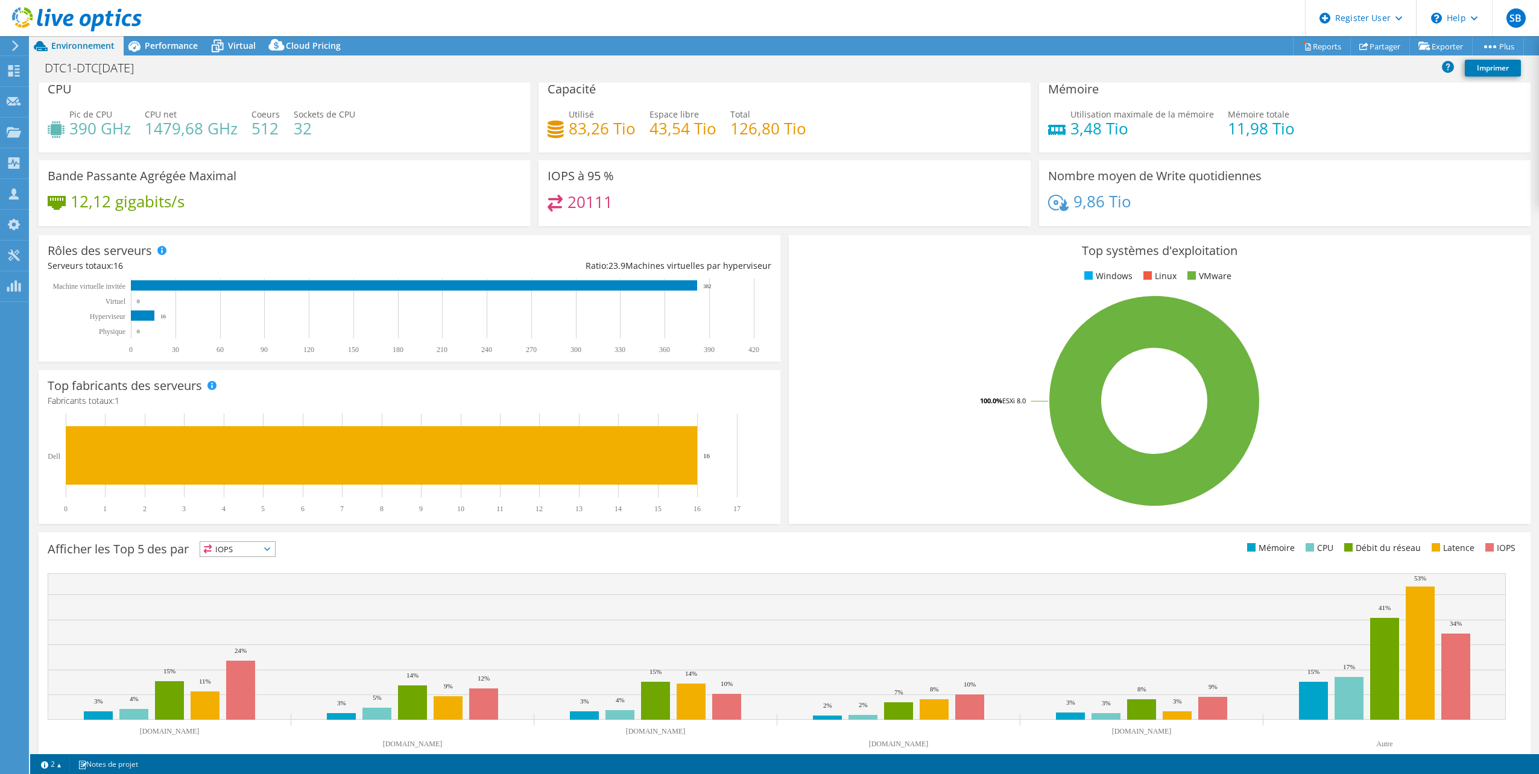
scroll to position [0, 0]
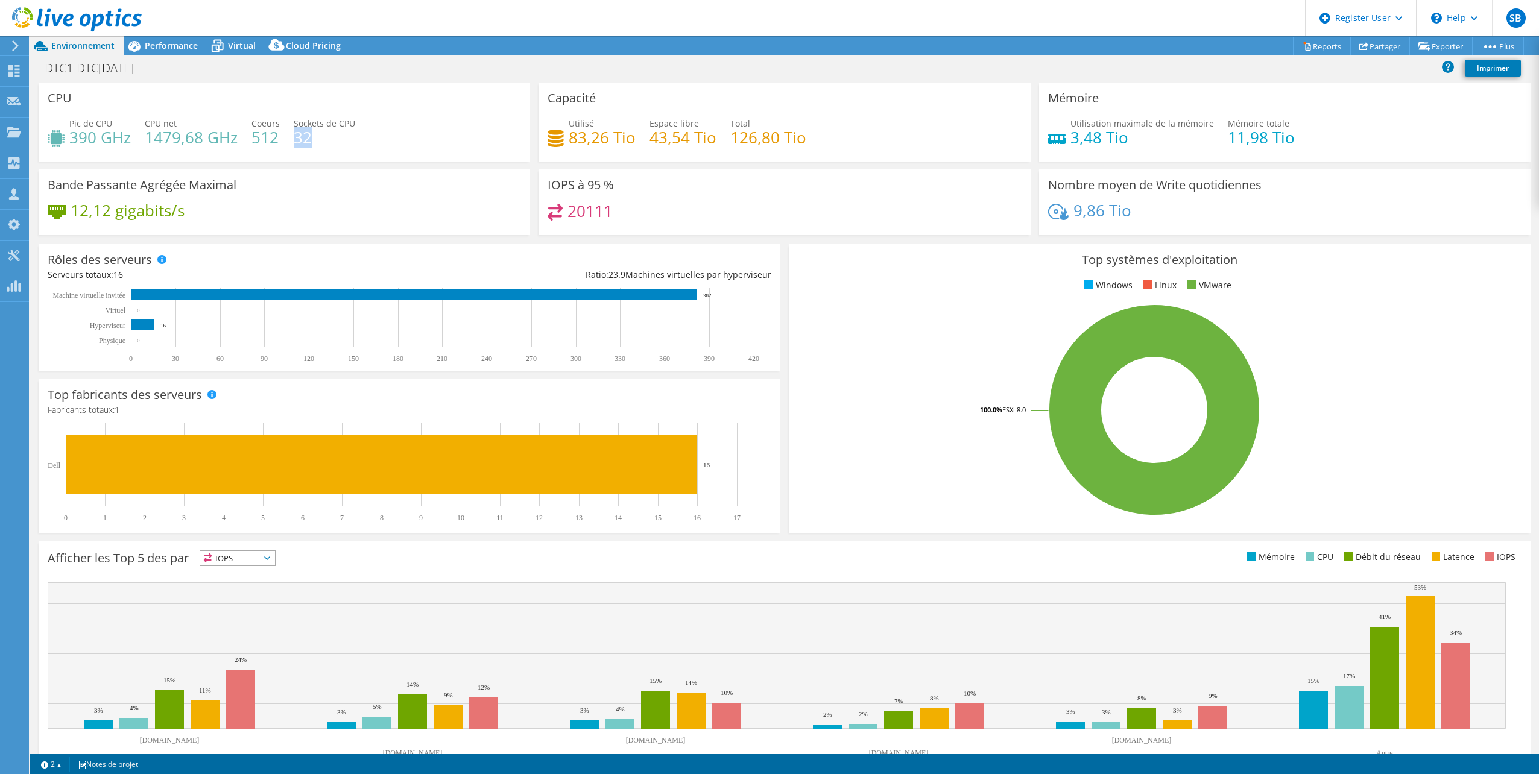
drag, startPoint x: 312, startPoint y: 139, endPoint x: 295, endPoint y: 135, distance: 16.7
click at [295, 135] on h4 "32" at bounding box center [325, 137] width 62 height 13
click at [180, 46] on span "Performance" at bounding box center [171, 45] width 53 height 11
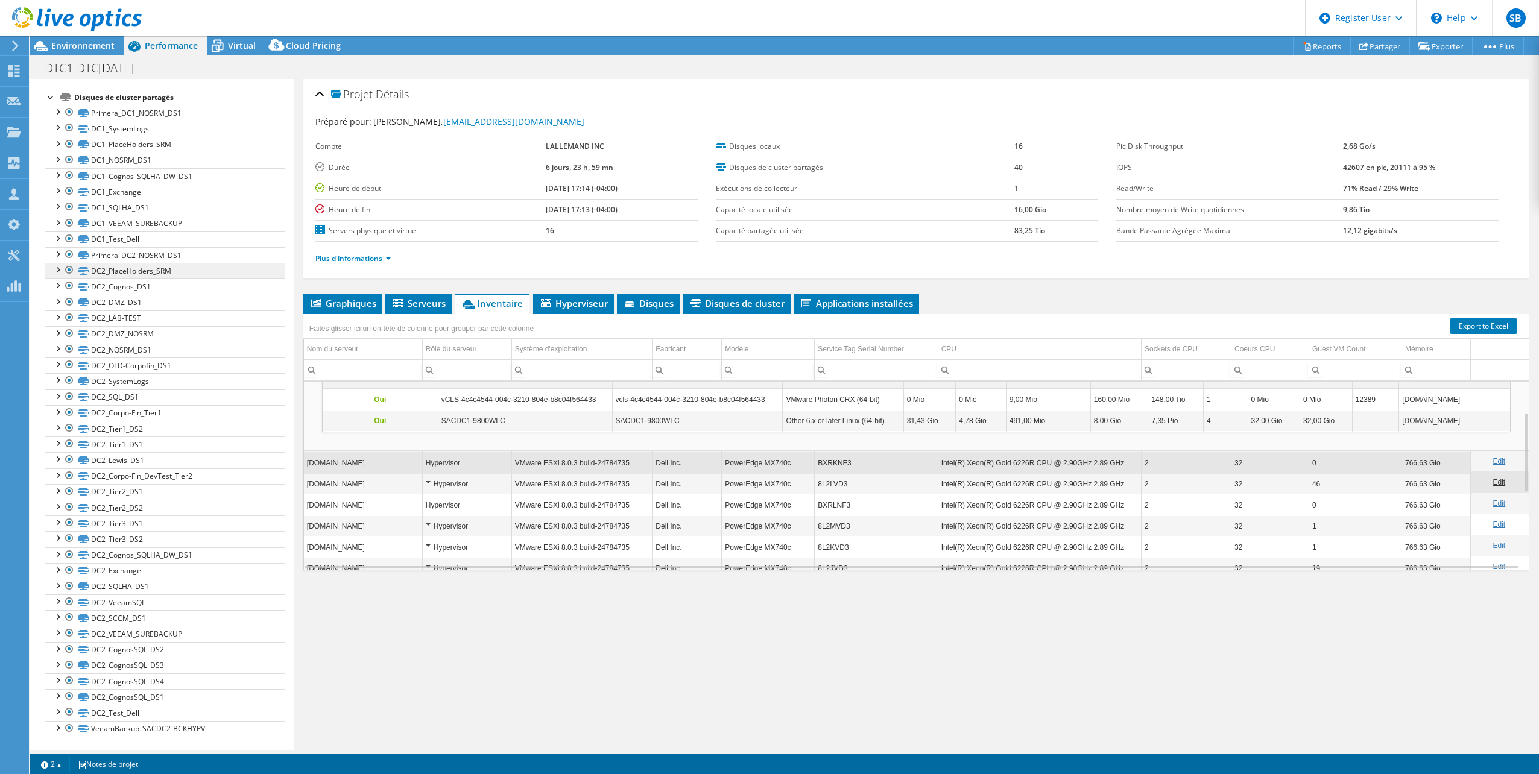
scroll to position [119, 0]
click at [96, 53] on div "Environnement" at bounding box center [76, 45] width 93 height 19
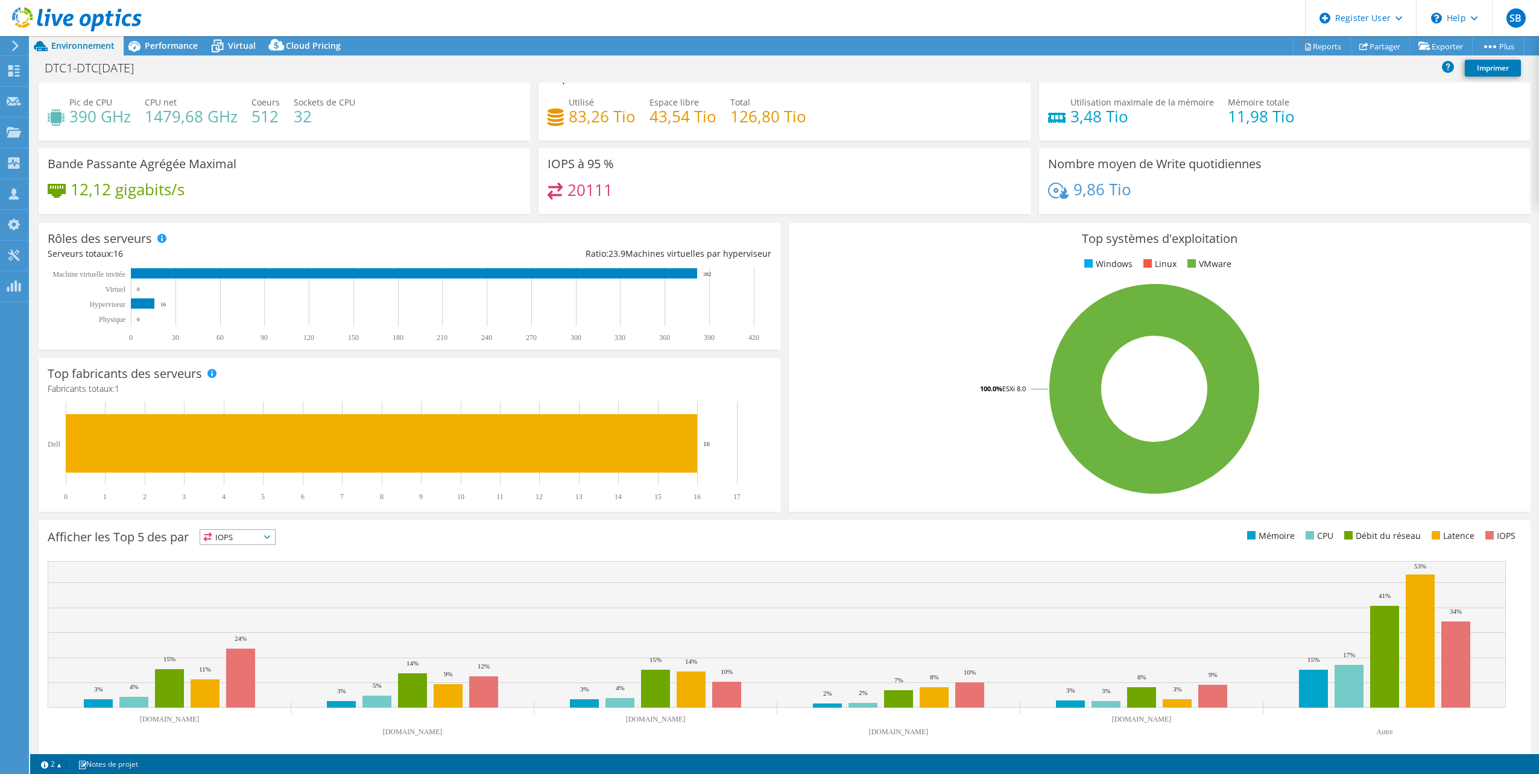
scroll to position [31, 0]
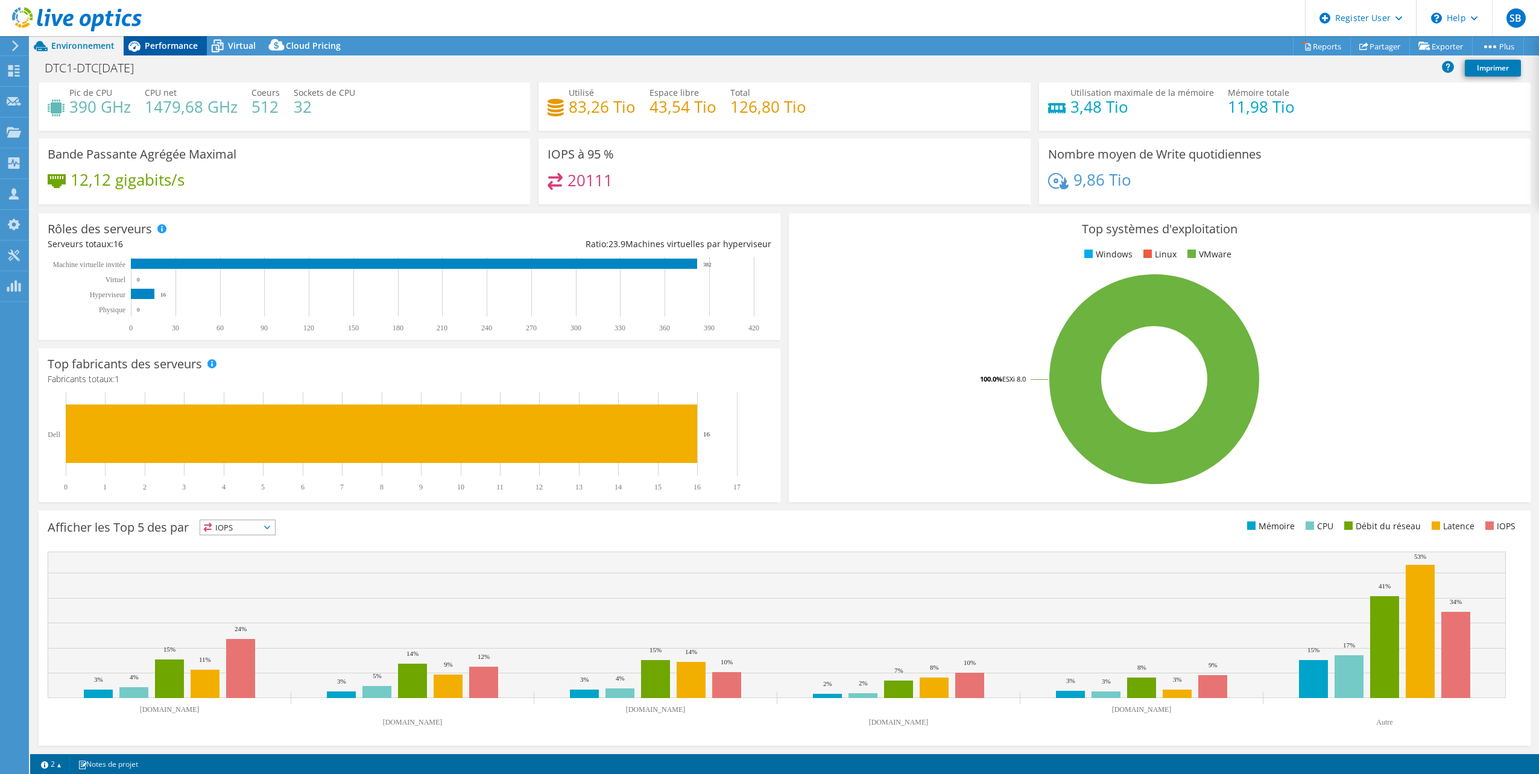
click at [174, 43] on span "Performance" at bounding box center [171, 45] width 53 height 11
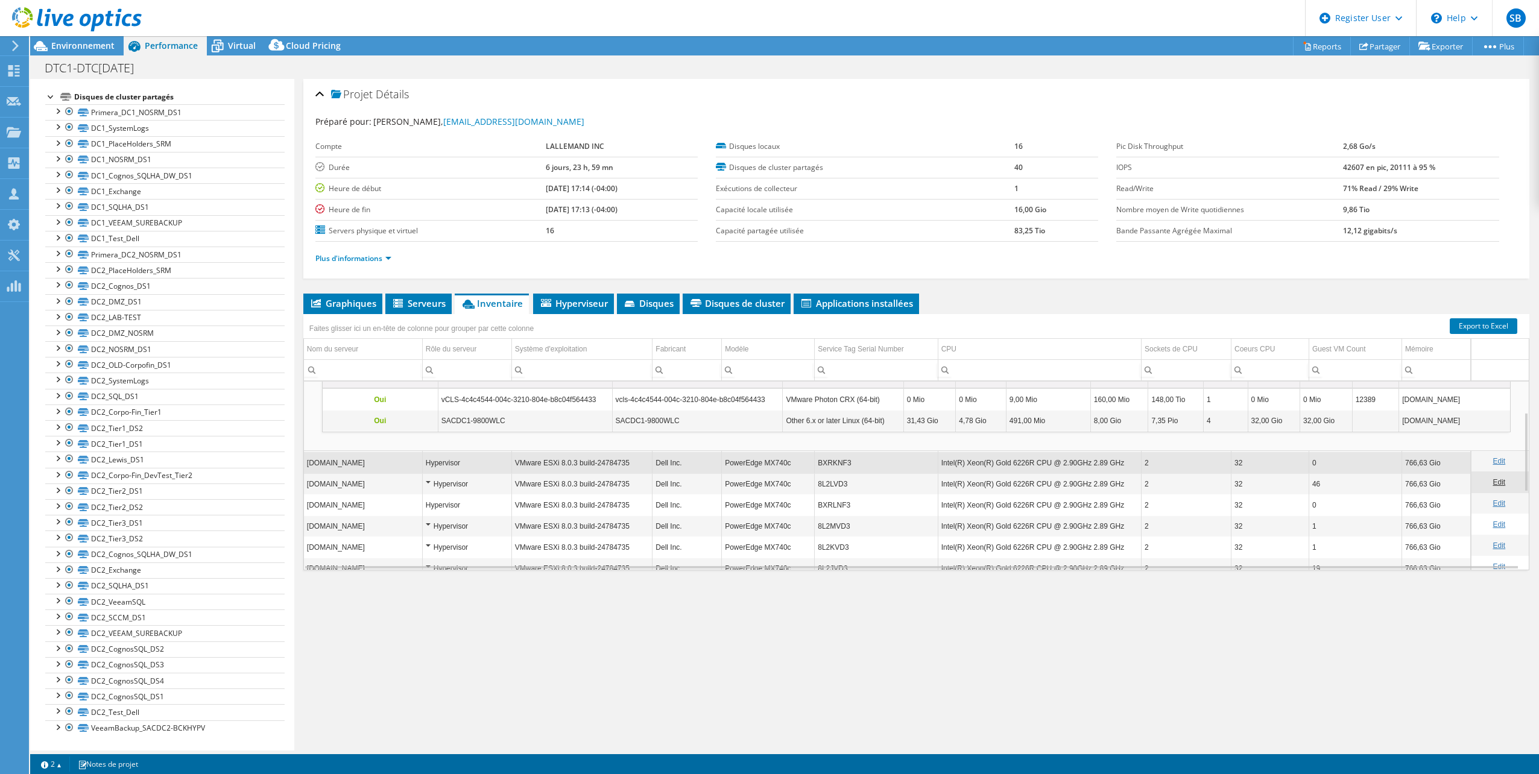
scroll to position [0, 0]
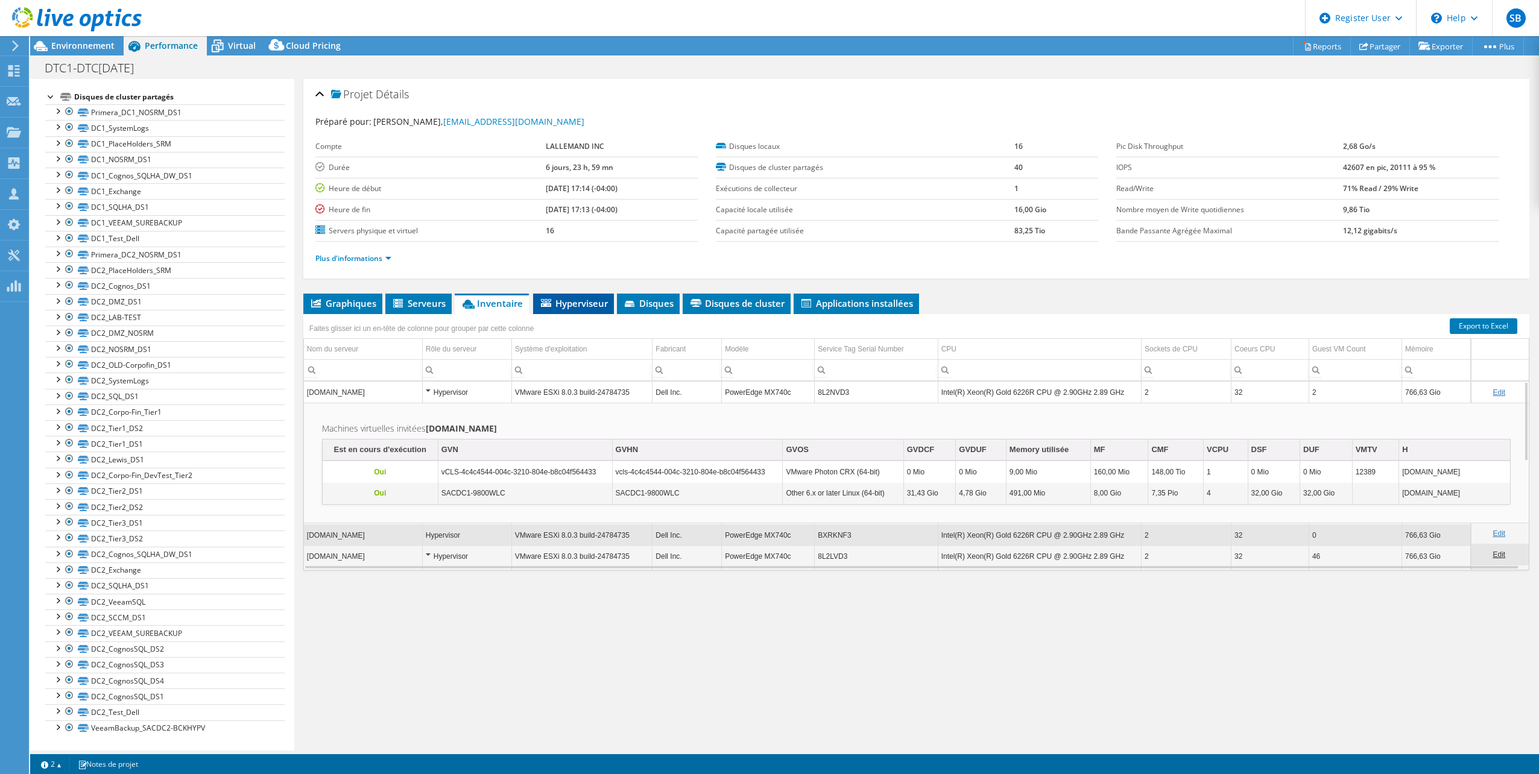
click at [560, 297] on span "Hyperviseur" at bounding box center [573, 303] width 69 height 12
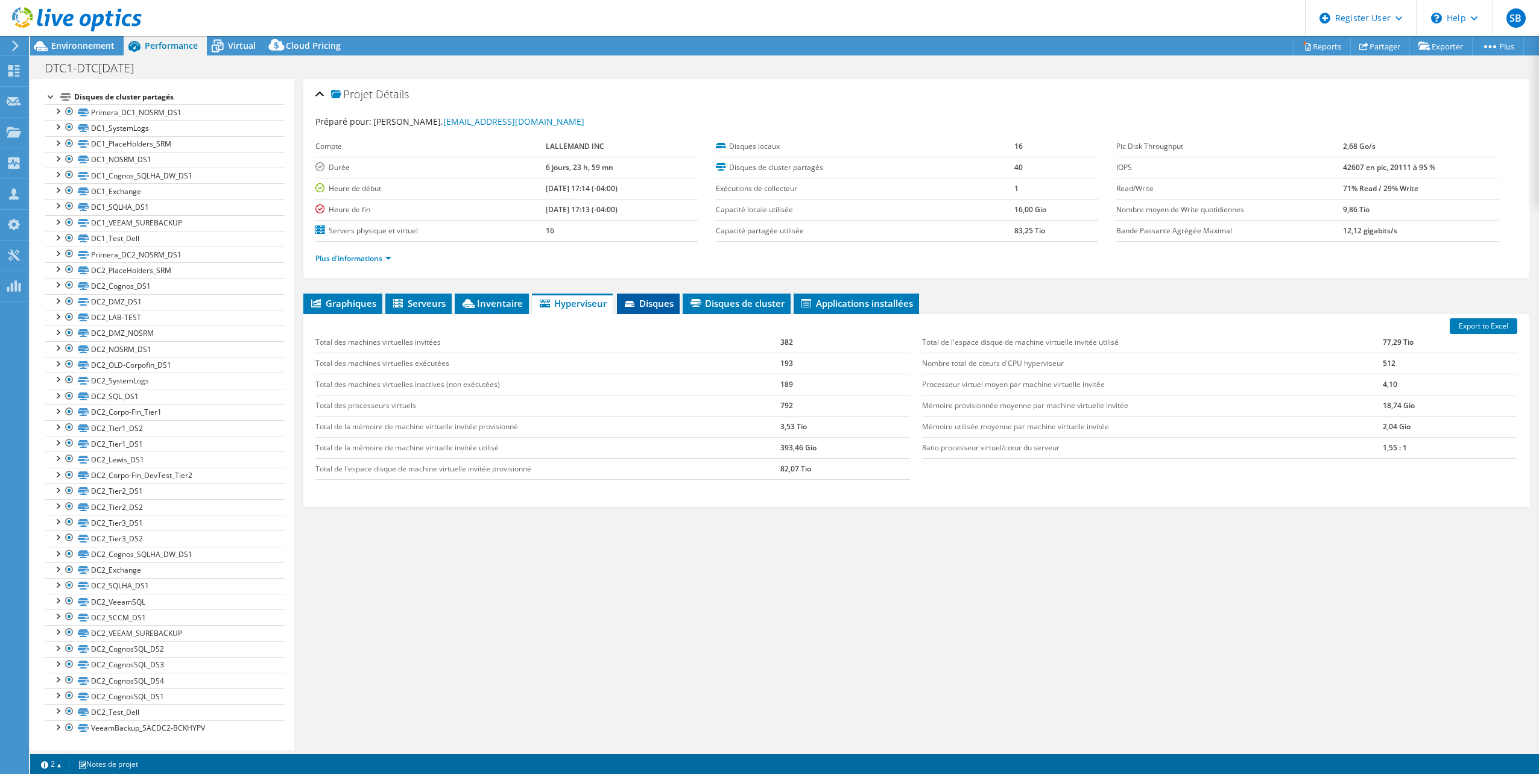
click at [639, 304] on span "Disques" at bounding box center [648, 303] width 51 height 12
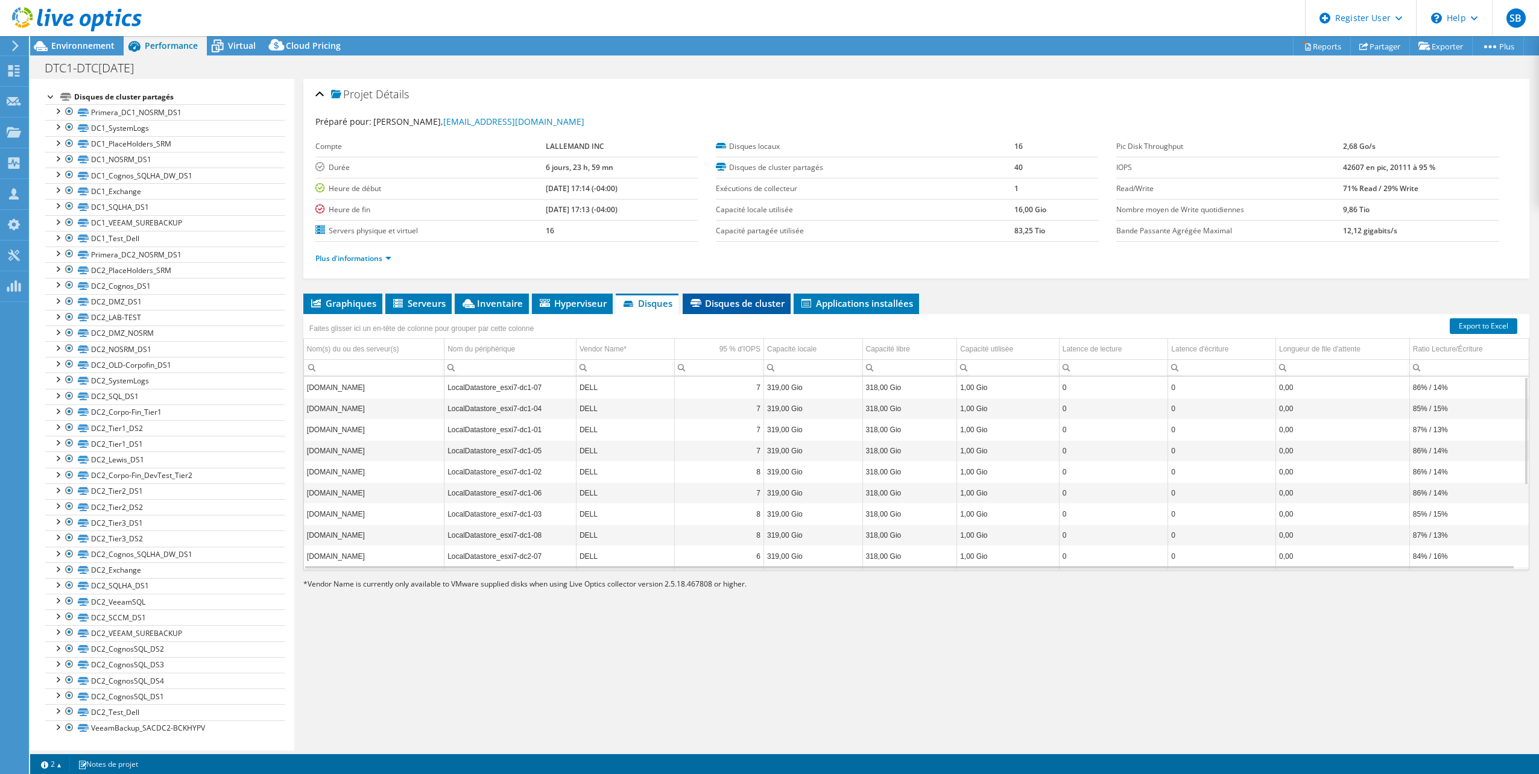
click at [689, 305] on span "Disques de cluster" at bounding box center [737, 303] width 96 height 12
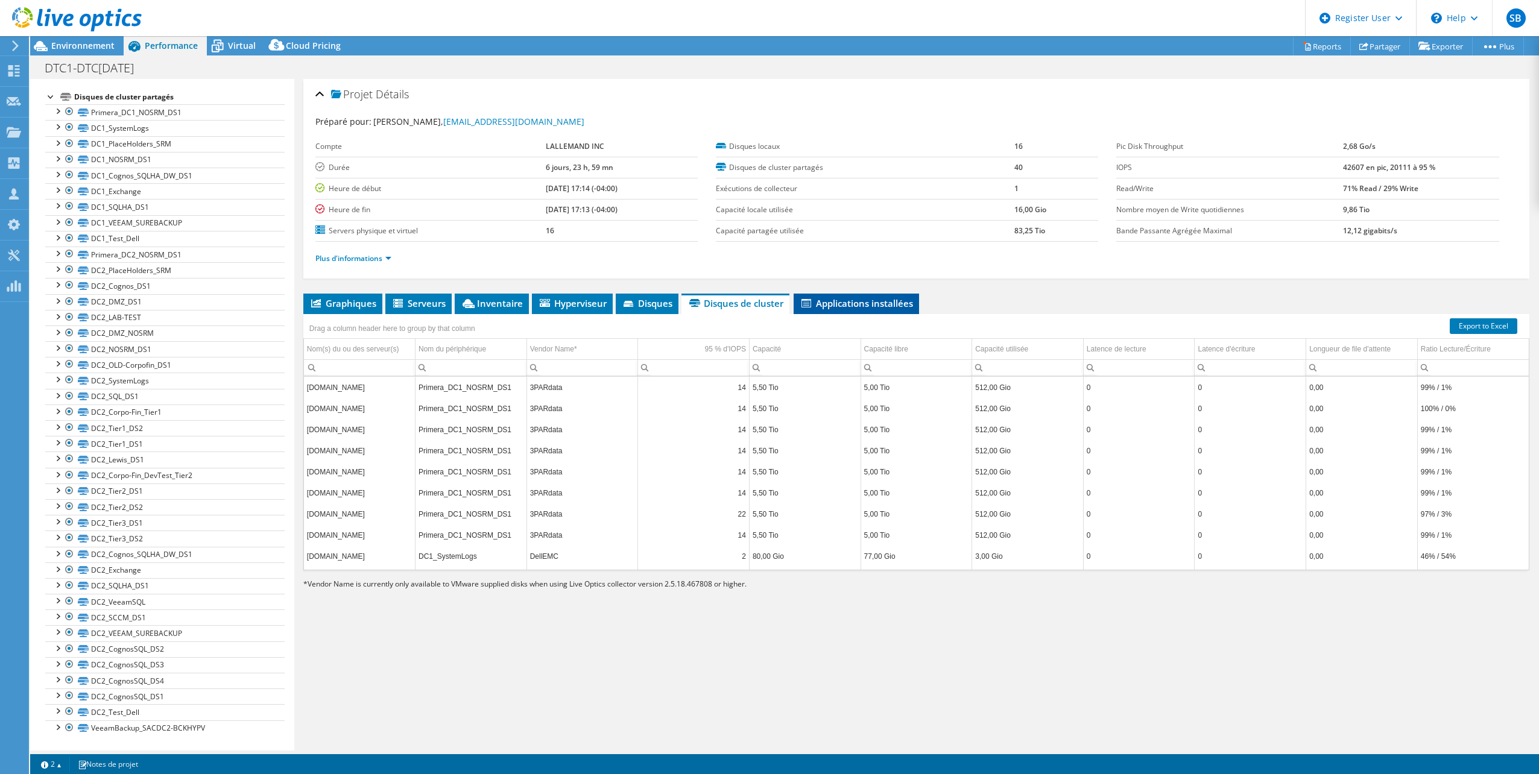
click at [890, 304] on span "Applications installées" at bounding box center [856, 303] width 113 height 12
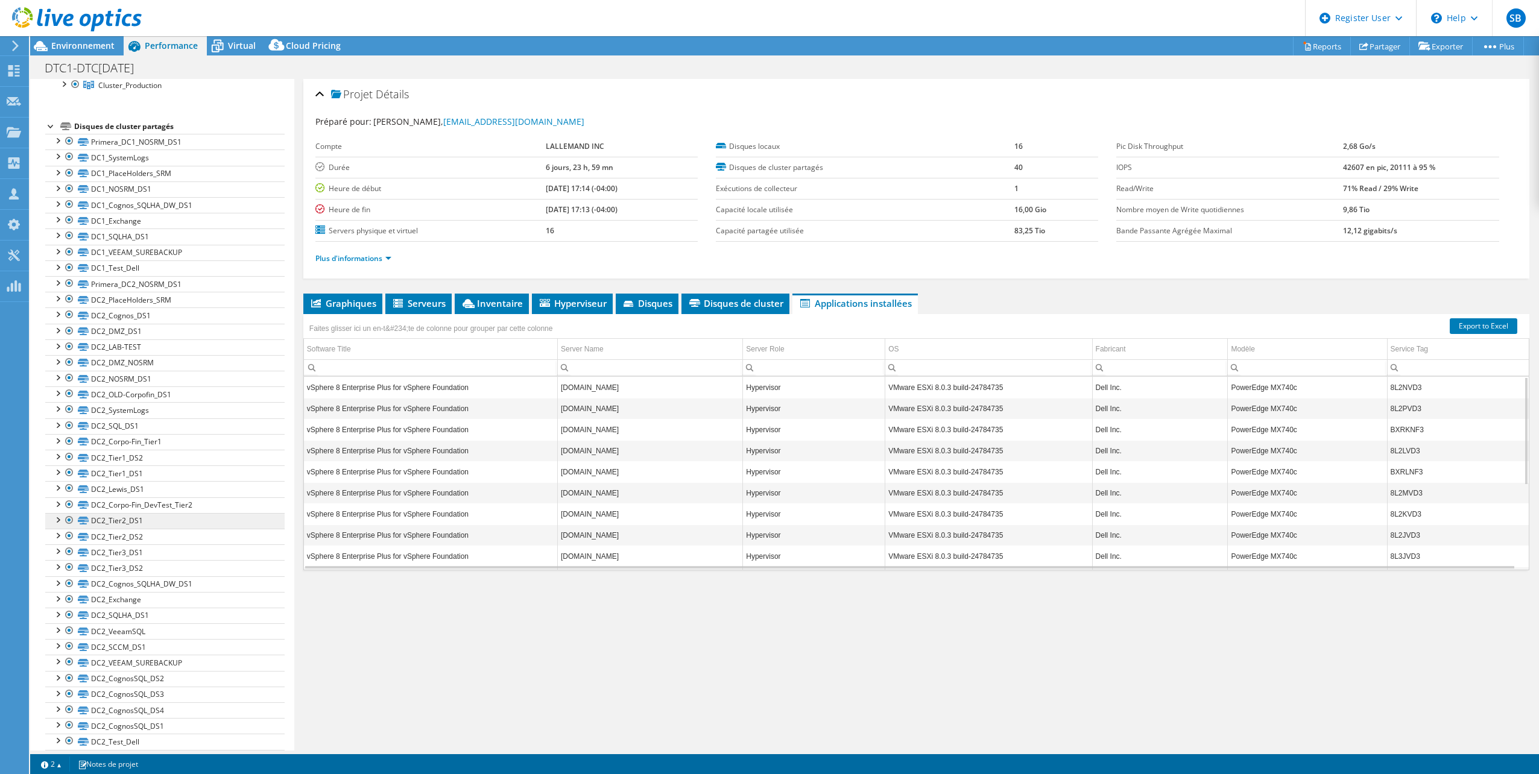
scroll to position [119, 0]
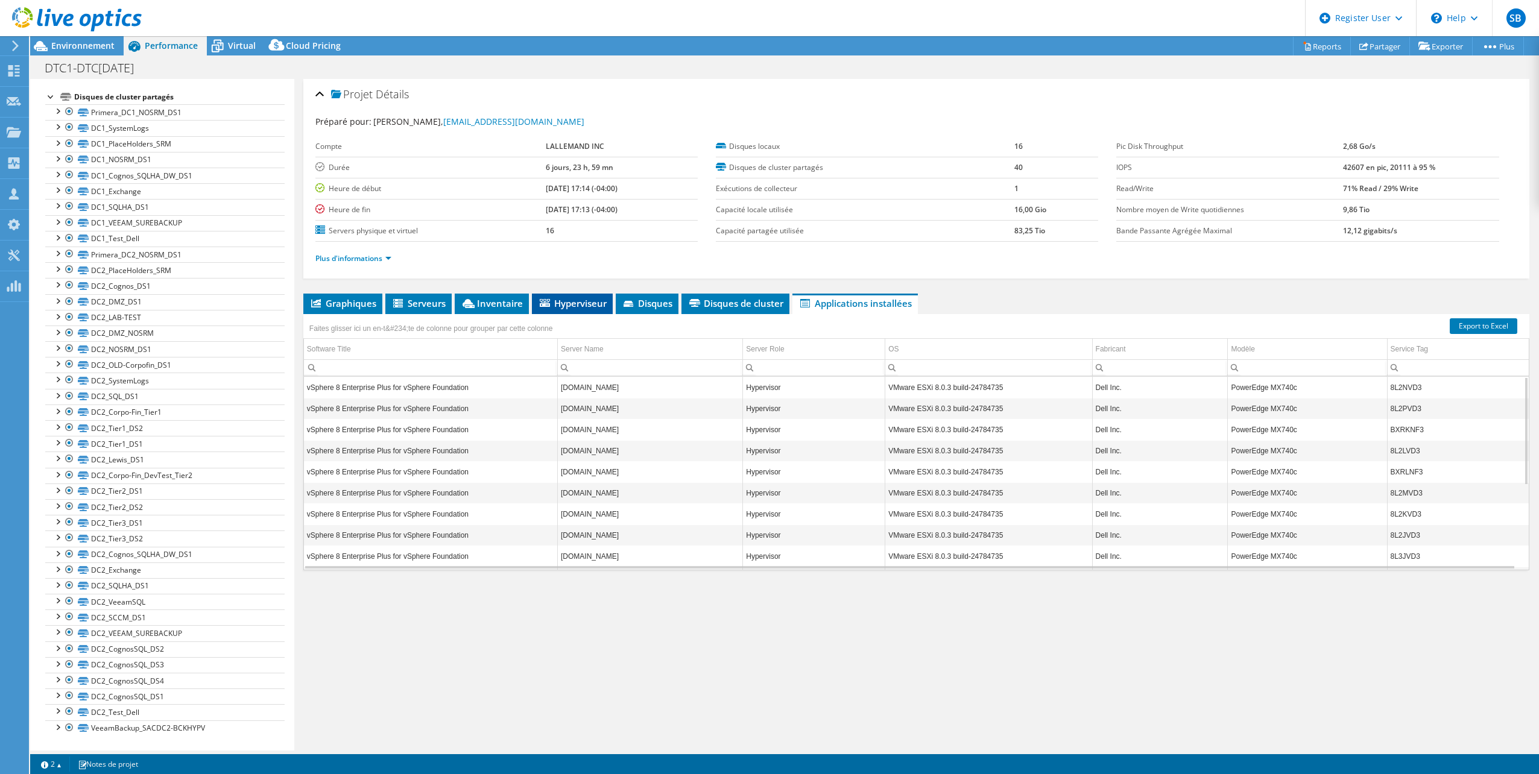
click at [570, 305] on span "Hyperviseur" at bounding box center [572, 303] width 69 height 12
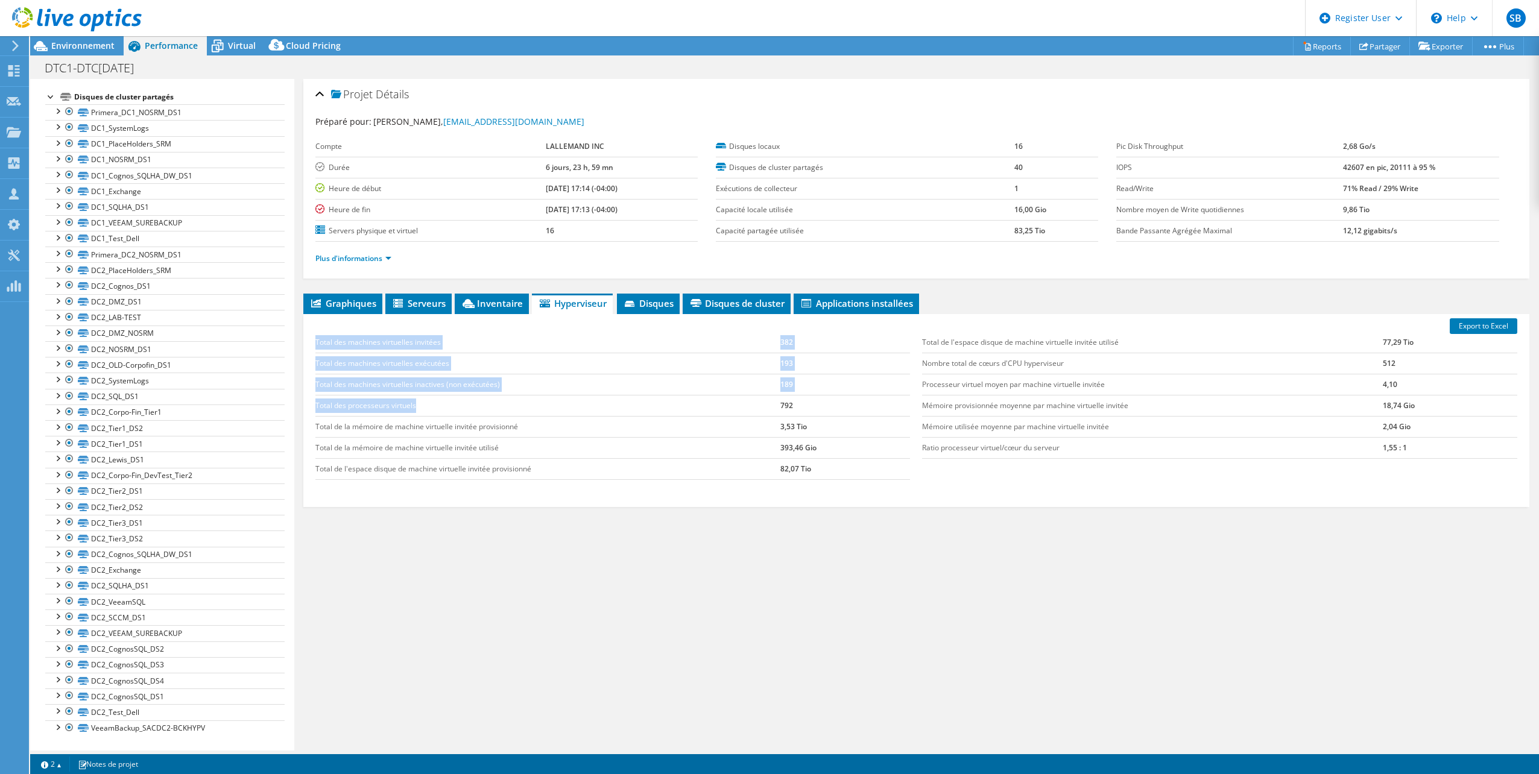
drag, startPoint x: 313, startPoint y: 409, endPoint x: 505, endPoint y: 408, distance: 191.8
click at [505, 408] on div "Total des machines virtuelles invitées 382 Total des machines virtuelles exécut…" at bounding box center [612, 406] width 607 height 172
click at [545, 604] on div "Projet Détails Préparé pour: [PERSON_NAME], [EMAIL_ADDRESS][DOMAIN_NAME] Compte…" at bounding box center [916, 415] width 1244 height 672
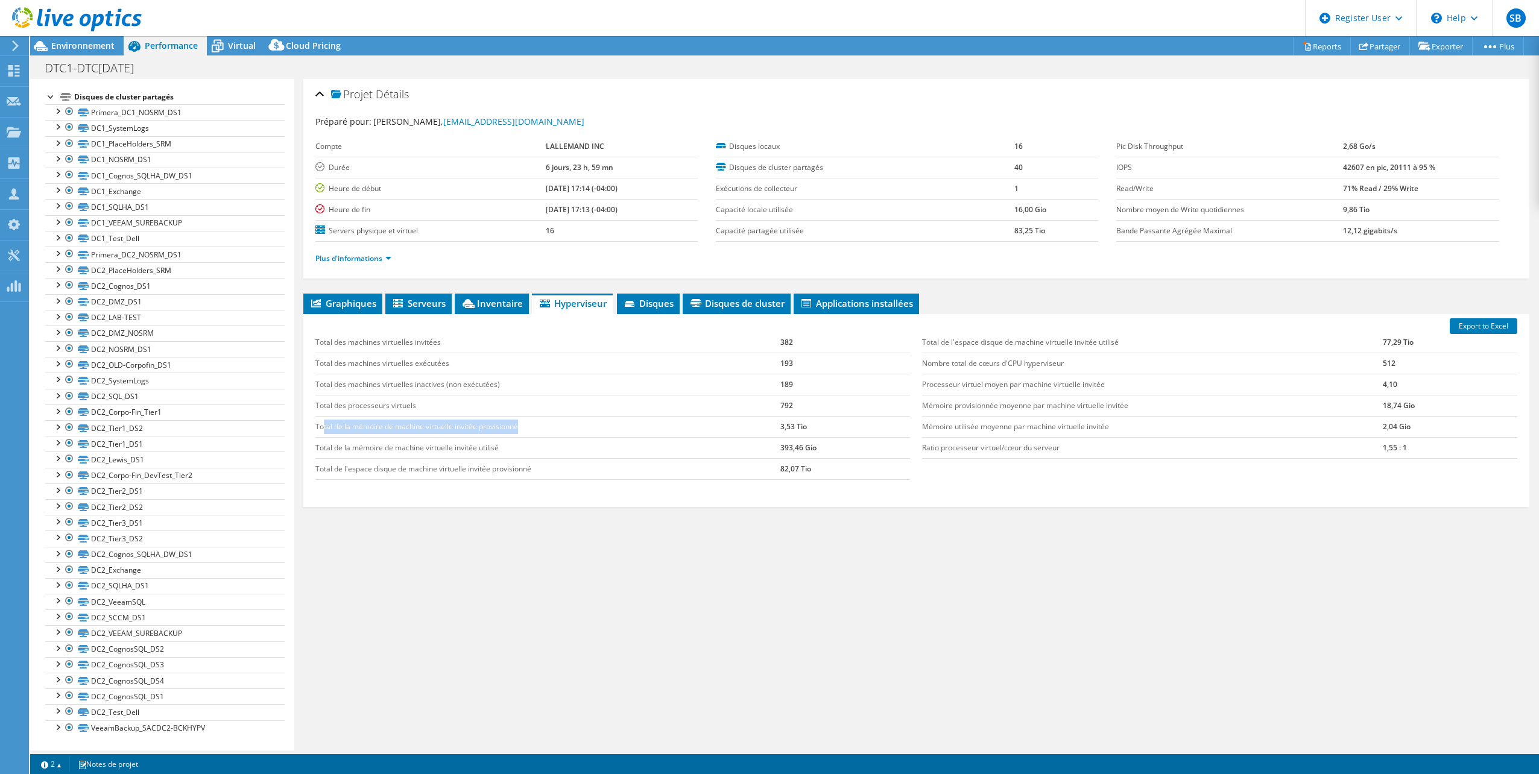
drag, startPoint x: 324, startPoint y: 429, endPoint x: 543, endPoint y: 423, distance: 219.0
click at [543, 423] on td "Total de la mémoire de machine virtuelle invitée provisionné" at bounding box center [547, 426] width 465 height 21
drag, startPoint x: 543, startPoint y: 423, endPoint x: 661, endPoint y: 303, distance: 168.9
click at [661, 303] on span "Disques" at bounding box center [648, 303] width 51 height 12
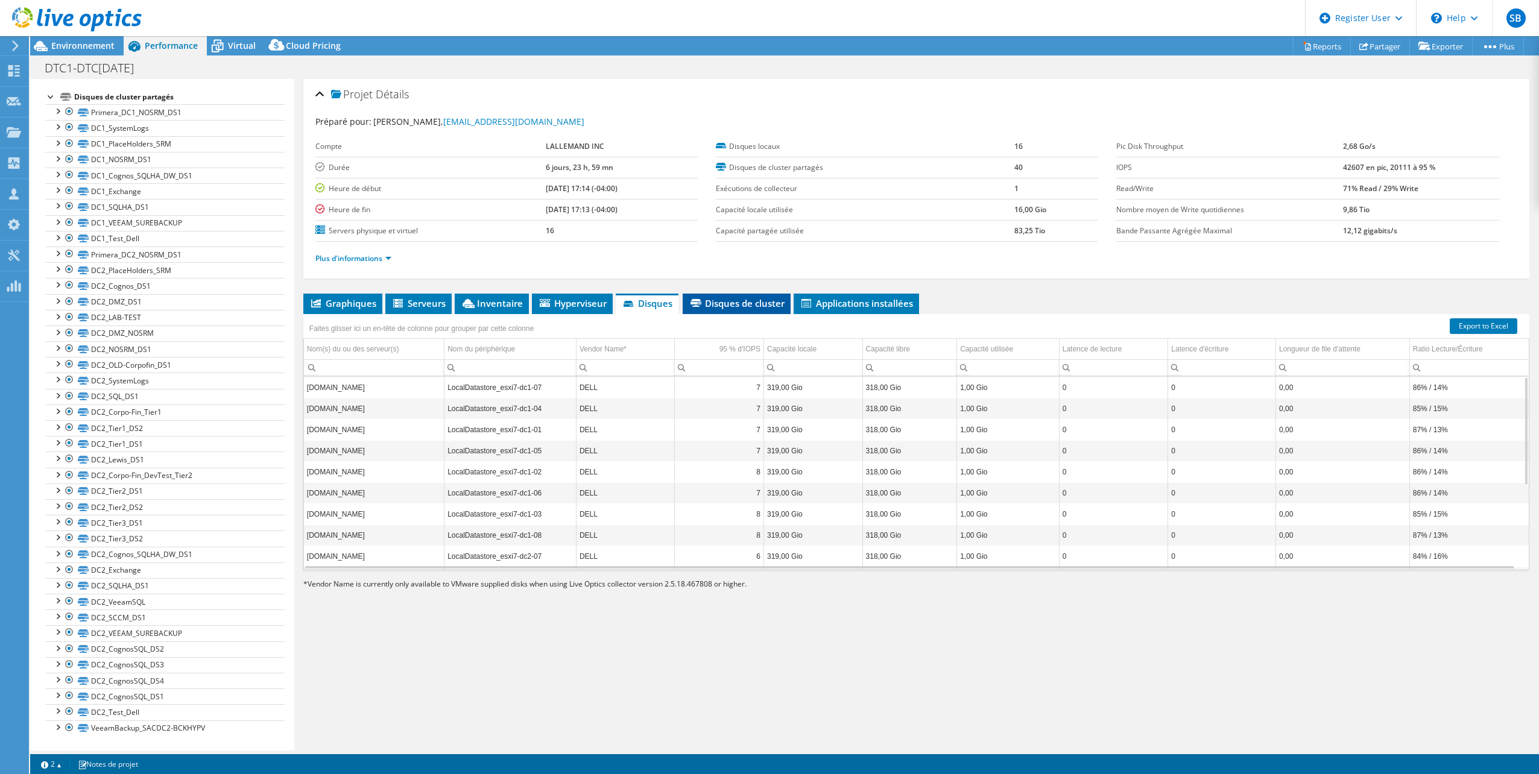
click at [722, 300] on span "Disques de cluster" at bounding box center [737, 303] width 96 height 12
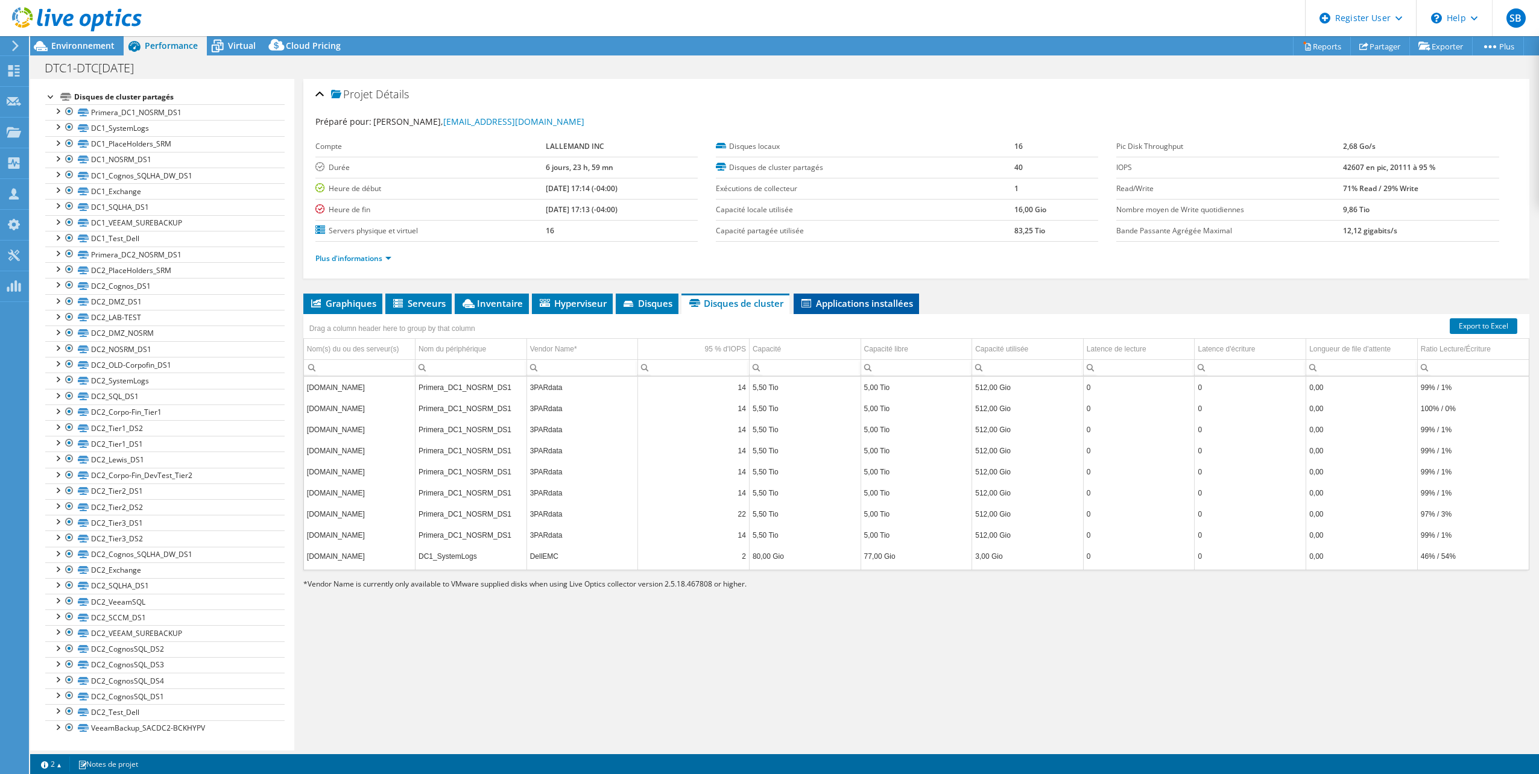
click at [839, 305] on span "Applications installées" at bounding box center [856, 303] width 113 height 12
